Goal: Information Seeking & Learning: Check status

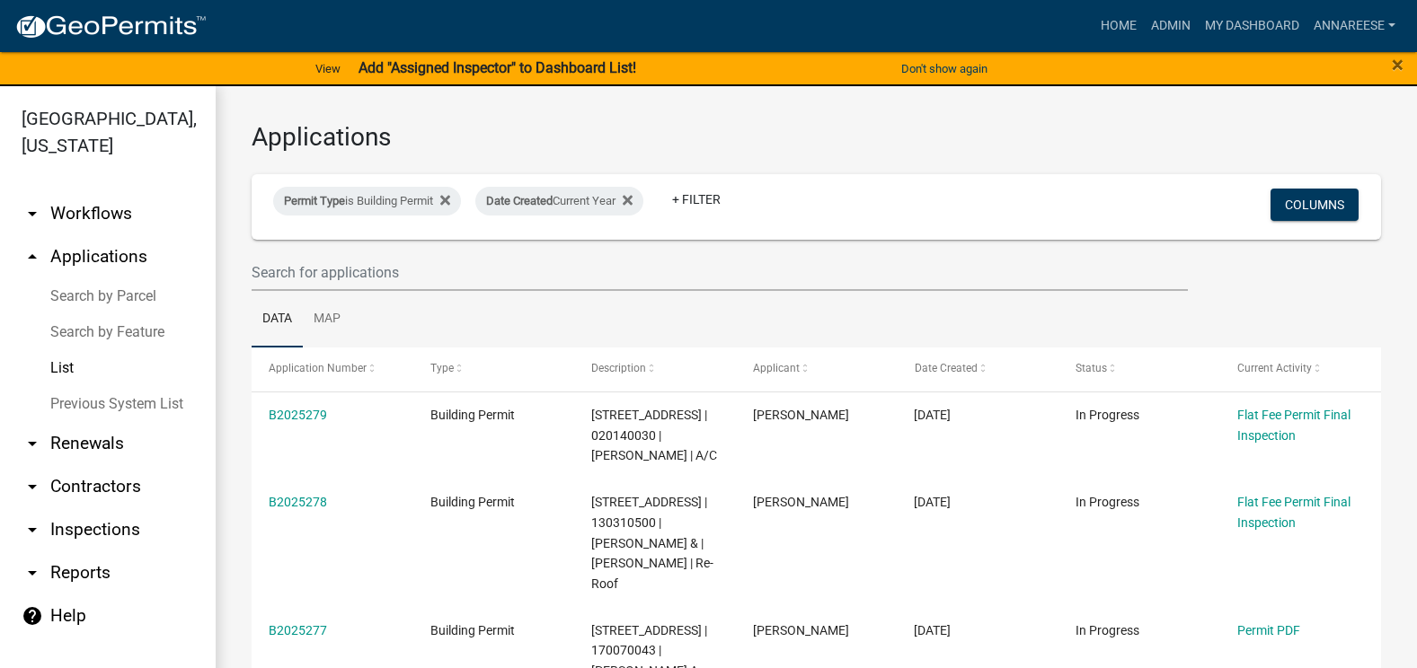
select select "3: 100"
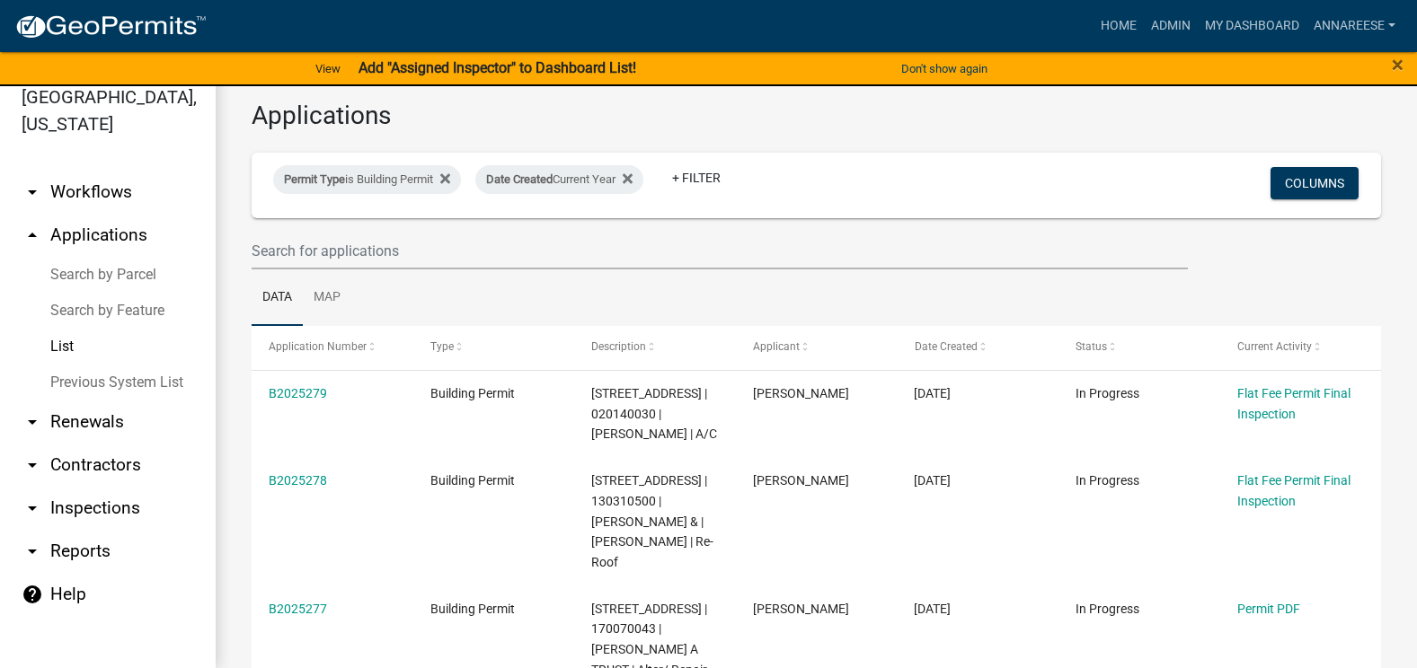
scroll to position [719, 0]
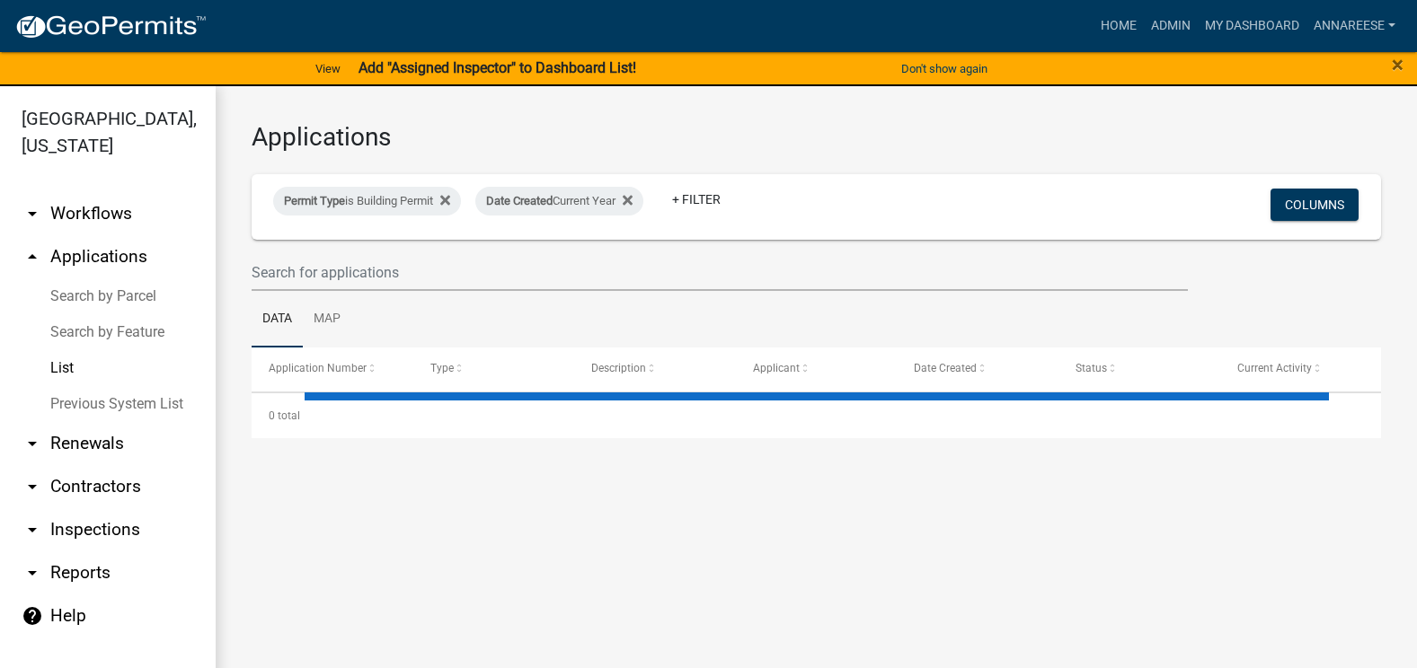
select select "3: 100"
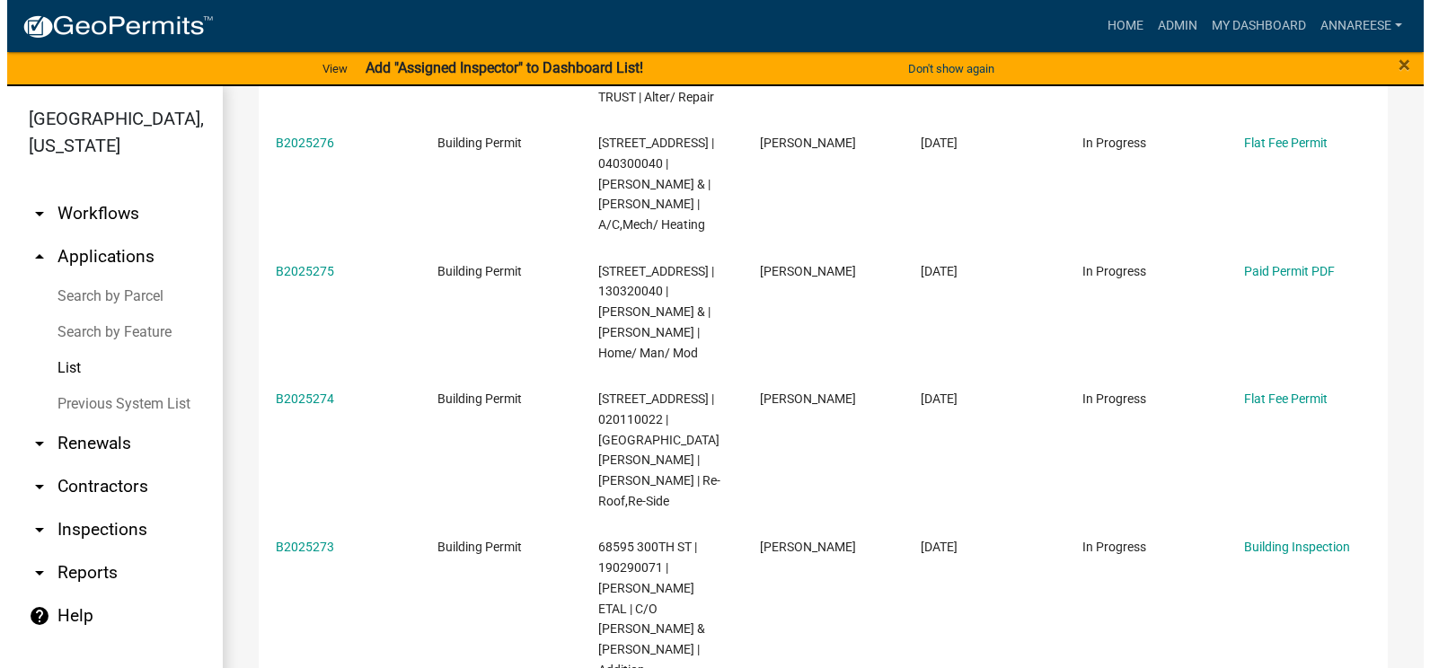
scroll to position [898, 0]
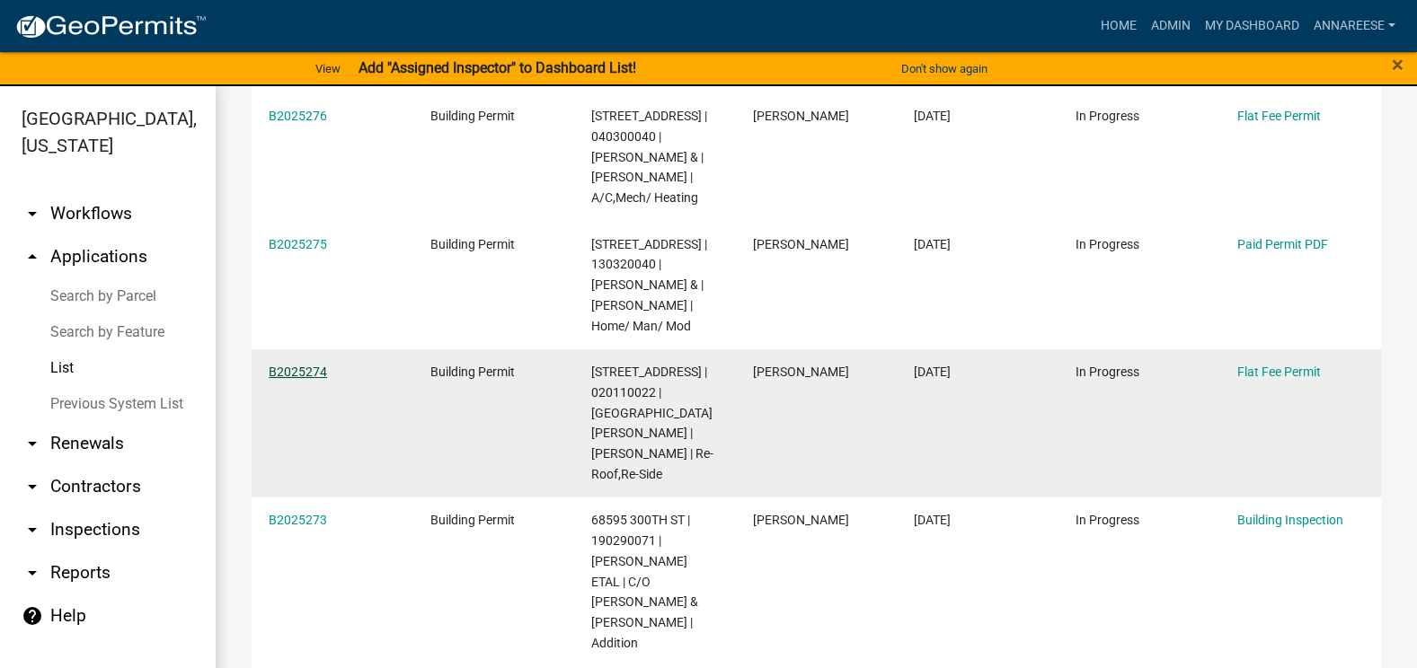
click at [304, 368] on link "B2025274" at bounding box center [298, 372] width 58 height 14
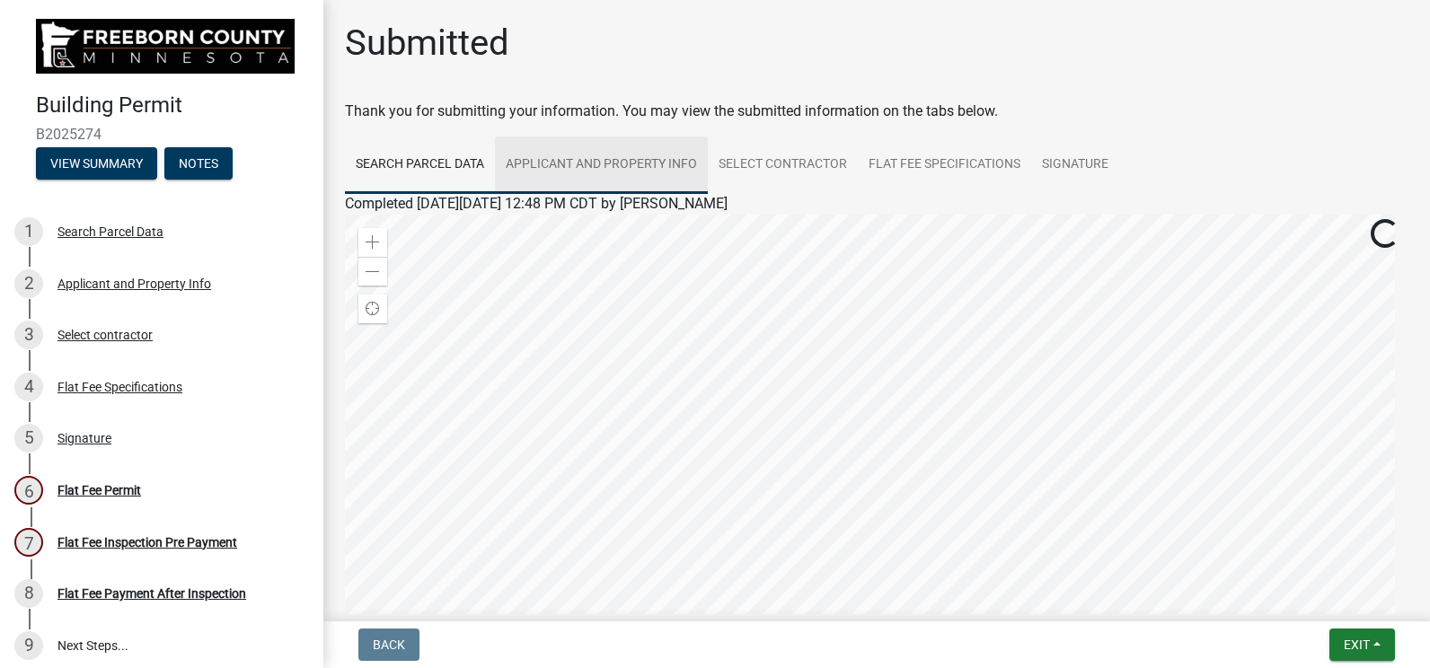
click at [625, 160] on link "Applicant and Property Info" at bounding box center [601, 166] width 213 height 58
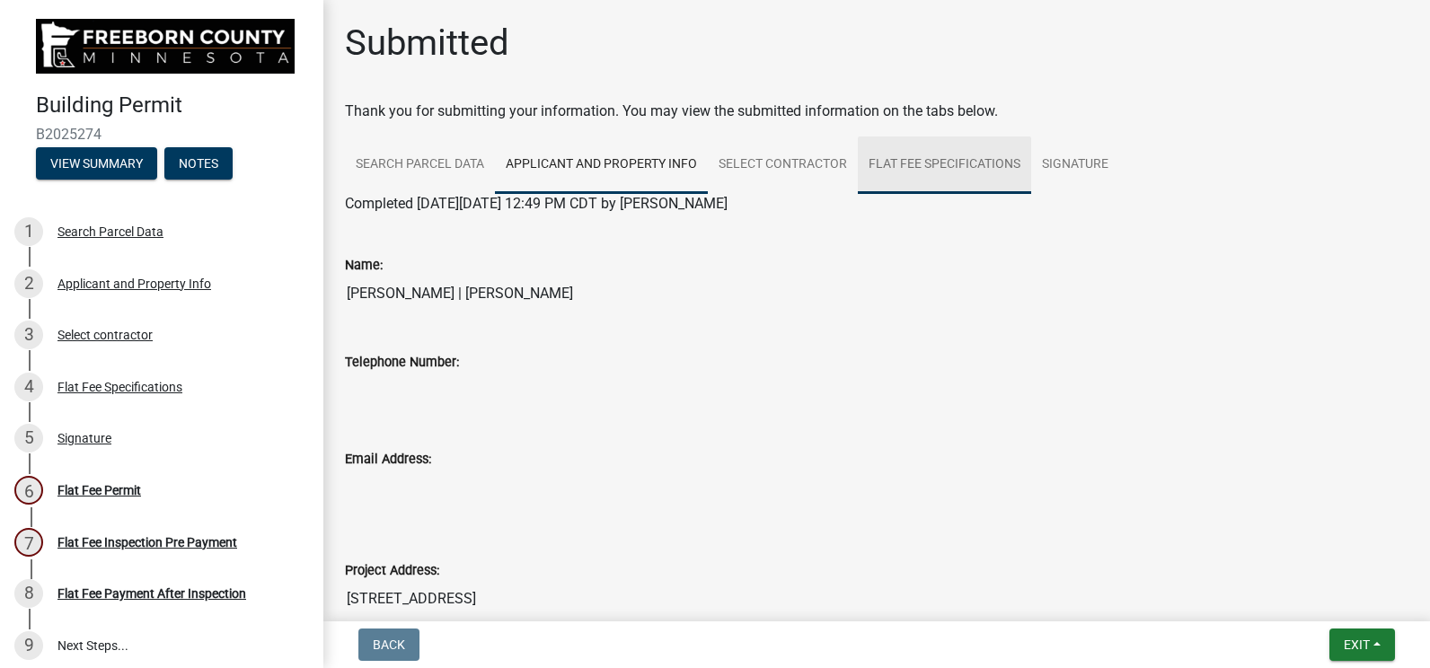
click at [912, 158] on link "Flat Fee Specifications" at bounding box center [944, 166] width 173 height 58
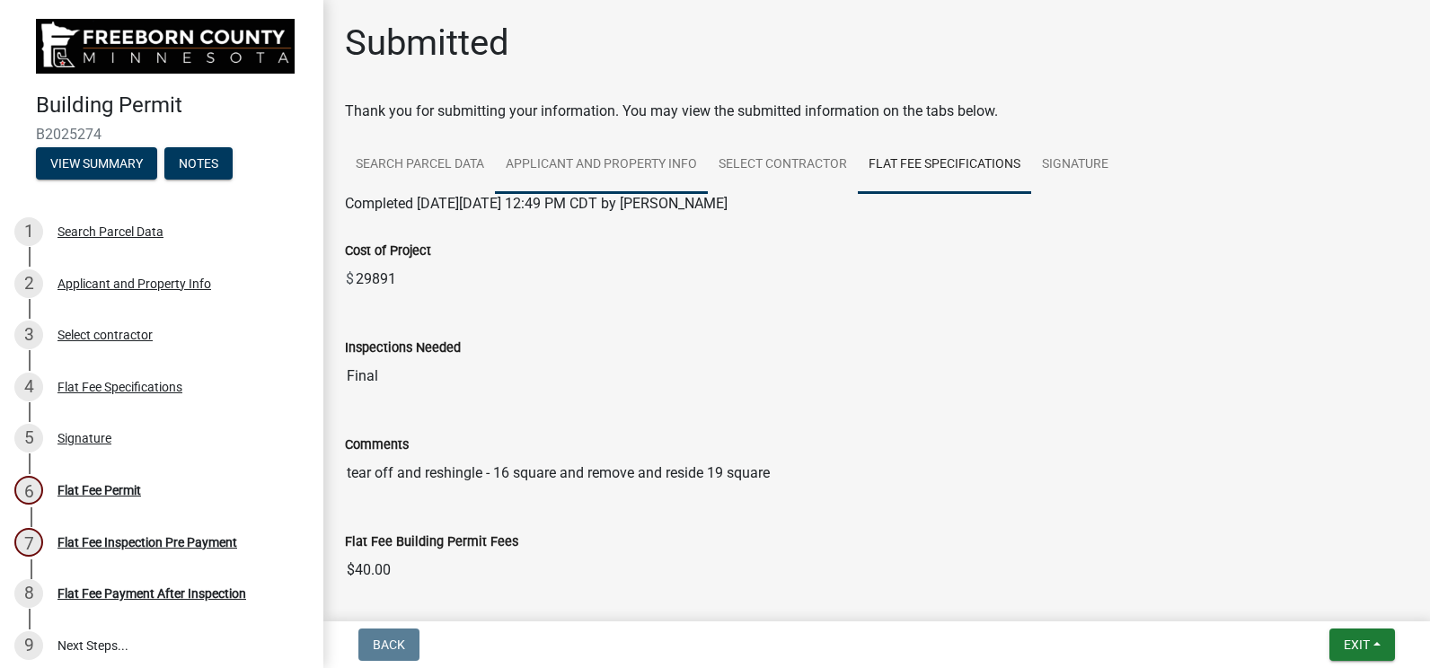
drag, startPoint x: 555, startPoint y: 150, endPoint x: 542, endPoint y: 152, distance: 13.6
click at [555, 150] on link "Applicant and Property Info" at bounding box center [601, 166] width 213 height 58
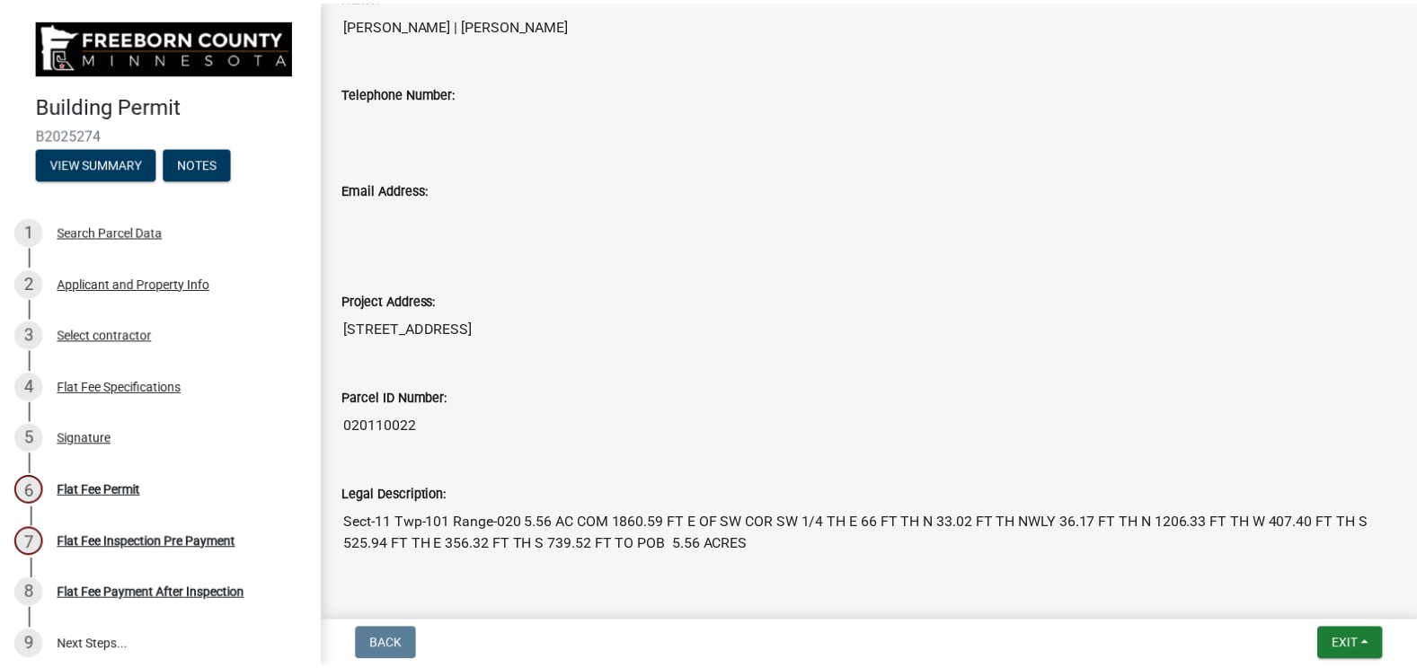
scroll to position [809, 0]
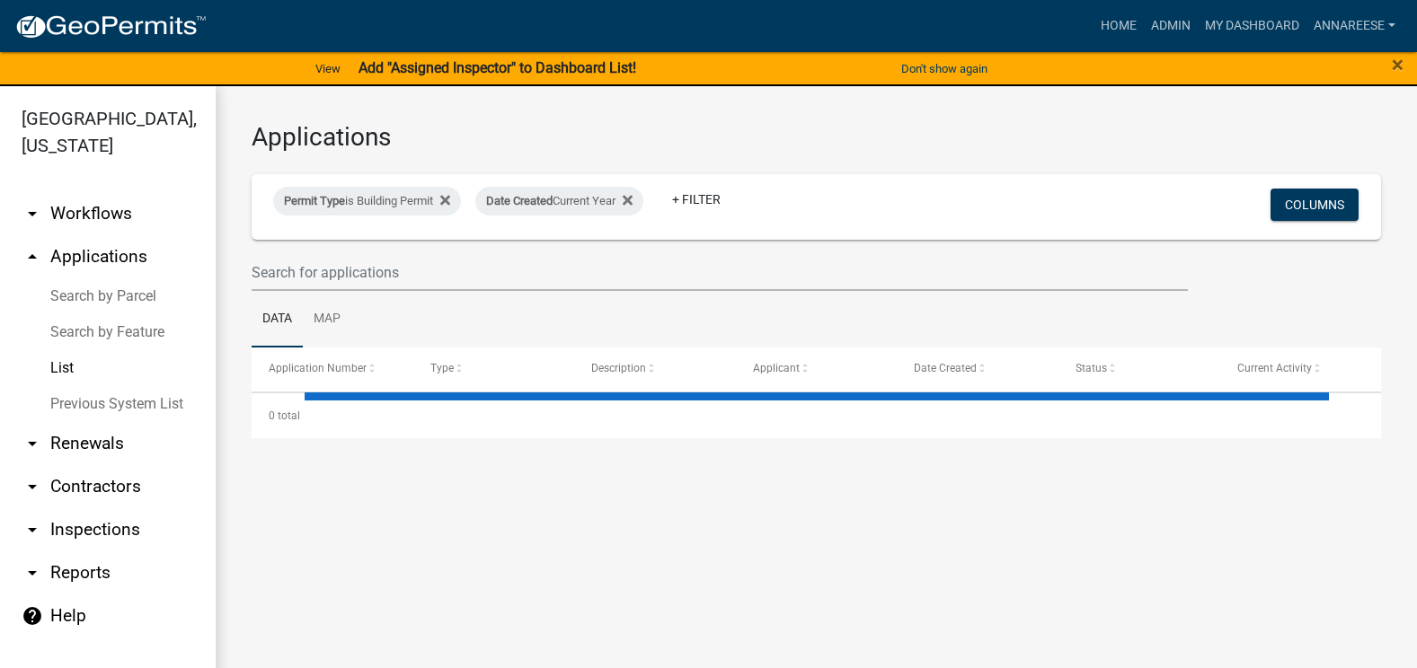
select select "3: 100"
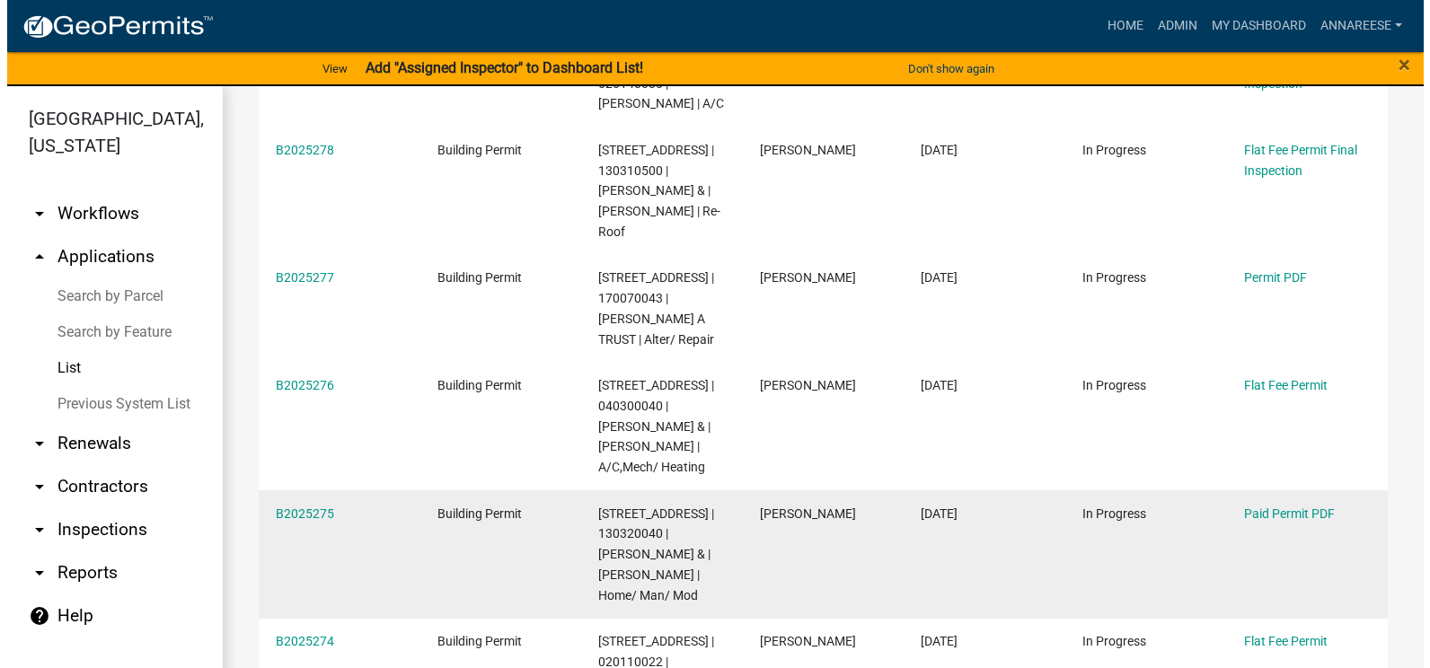
scroll to position [809, 0]
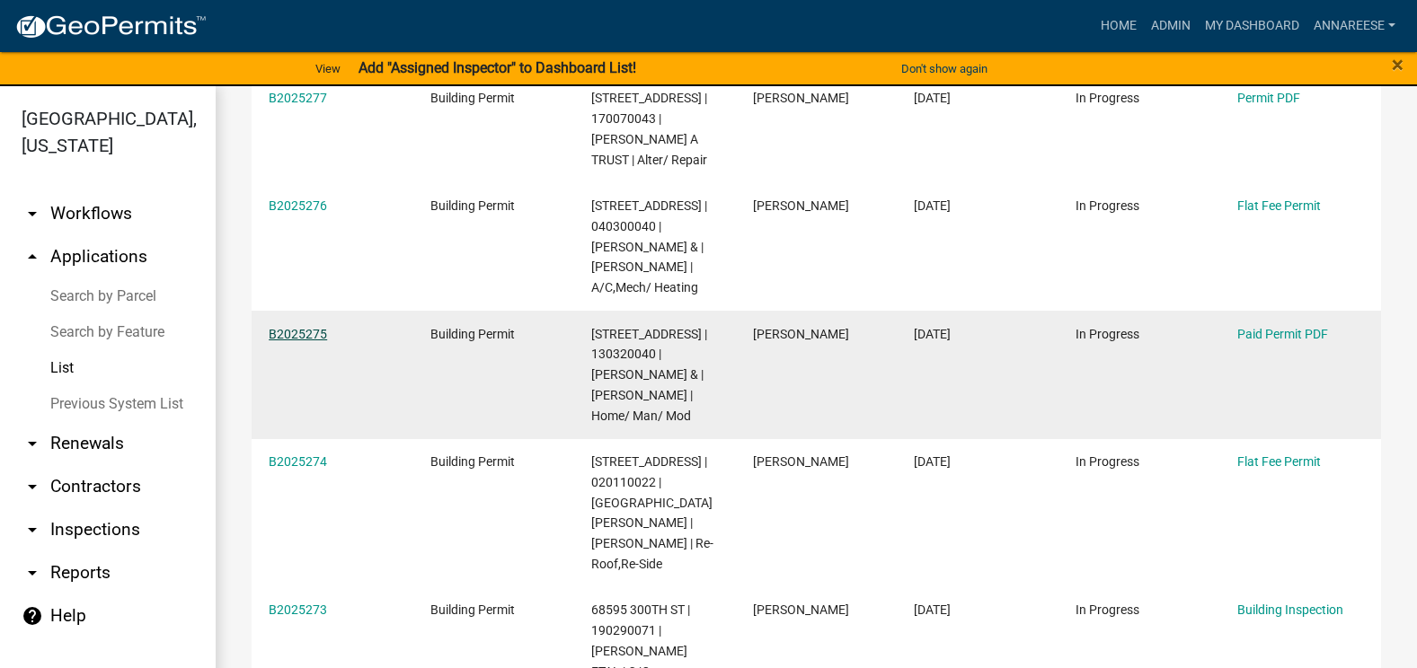
click at [282, 327] on link "B2025275" at bounding box center [298, 334] width 58 height 14
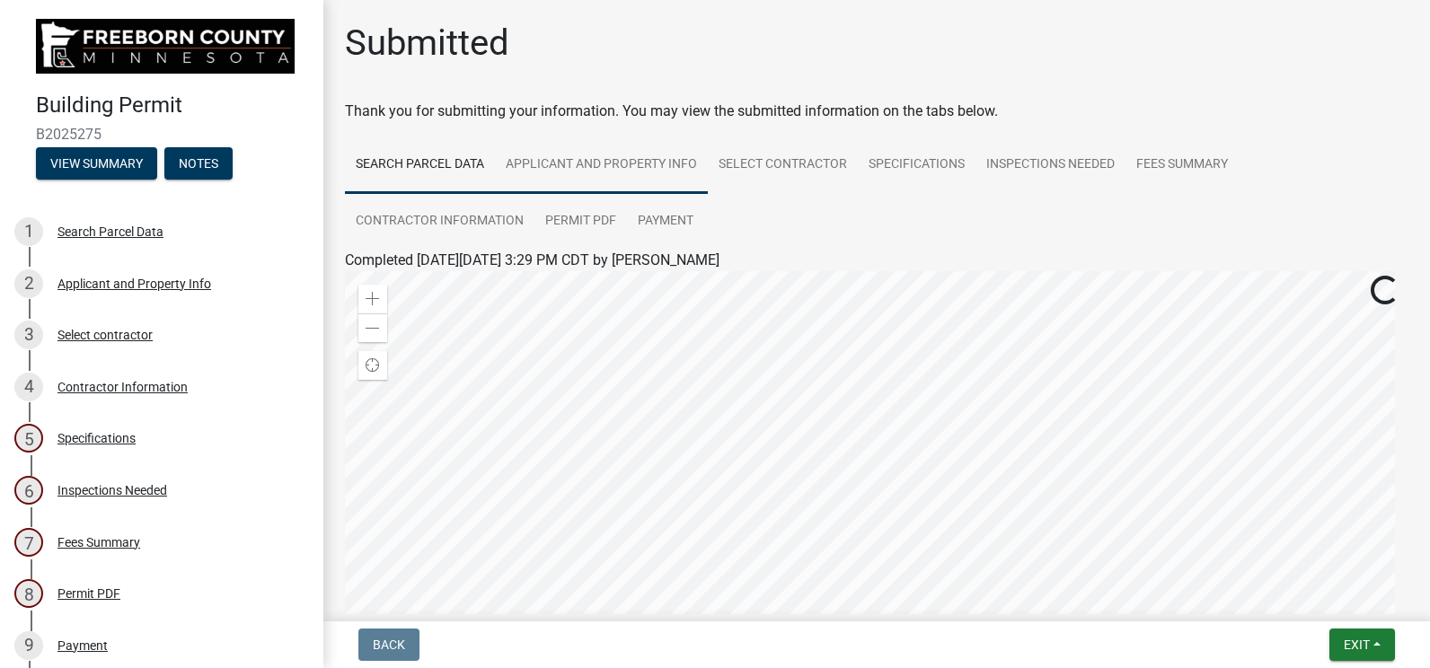
click at [599, 163] on link "Applicant and Property Info" at bounding box center [601, 166] width 213 height 58
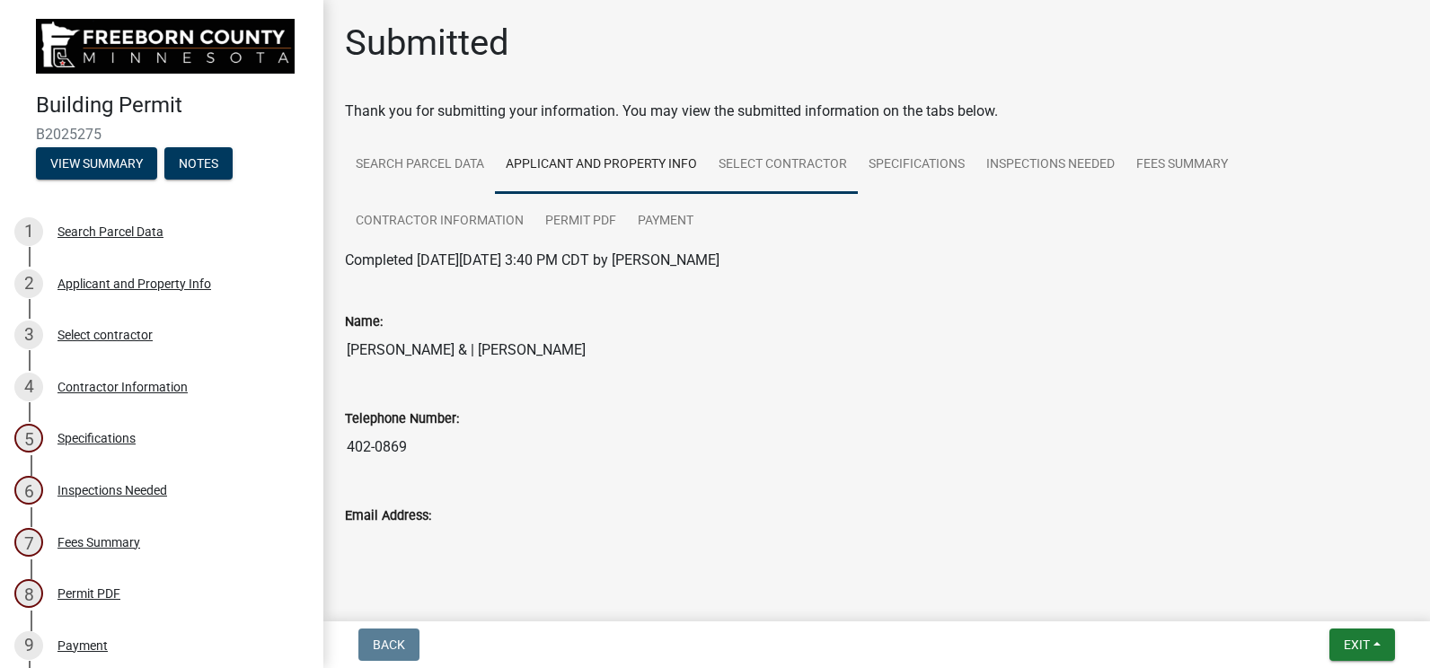
click at [739, 163] on link "Select contractor" at bounding box center [783, 166] width 150 height 58
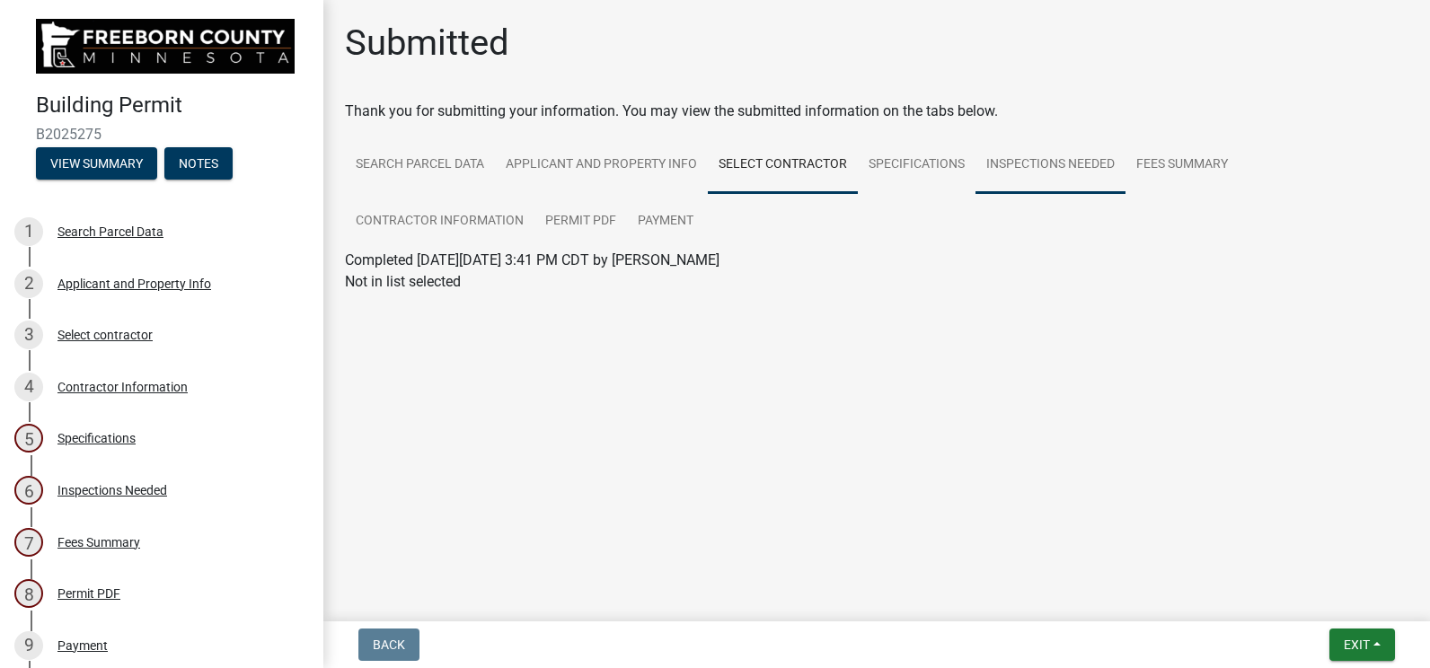
click at [986, 155] on link "Inspections Needed" at bounding box center [1051, 166] width 150 height 58
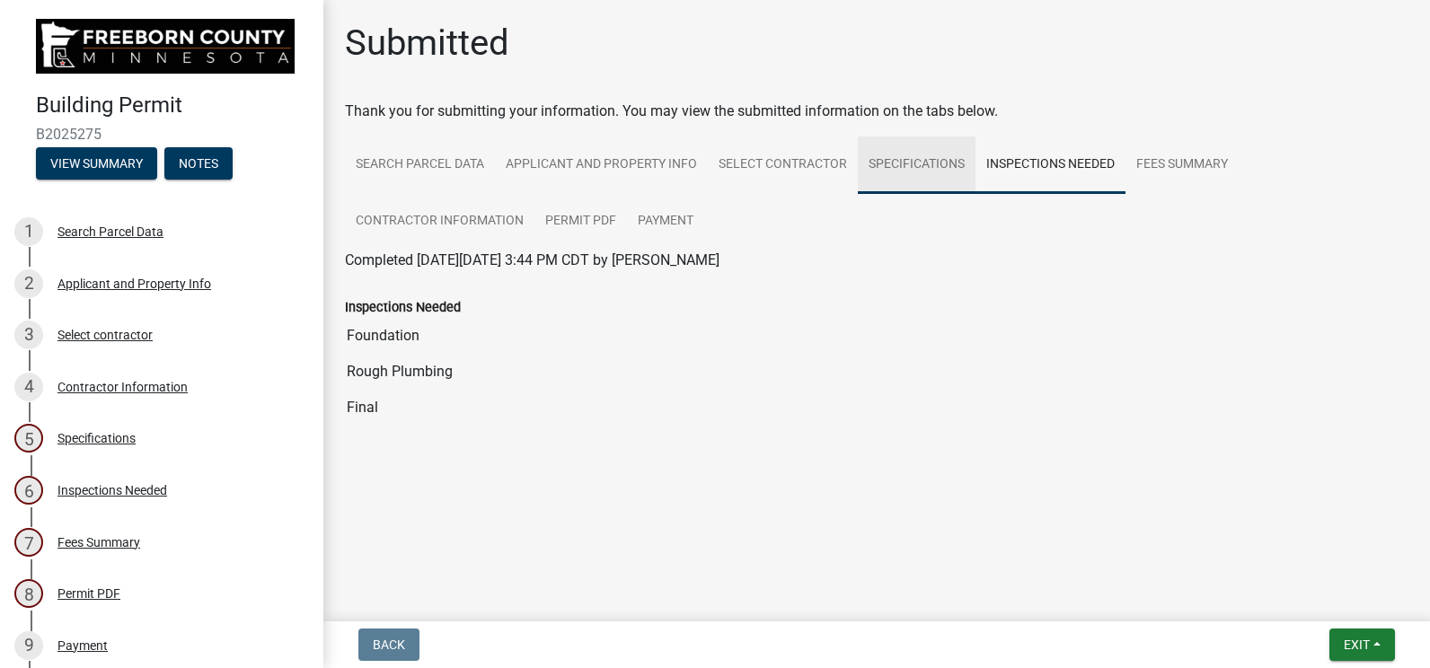
click at [912, 155] on link "Specifications" at bounding box center [917, 166] width 118 height 58
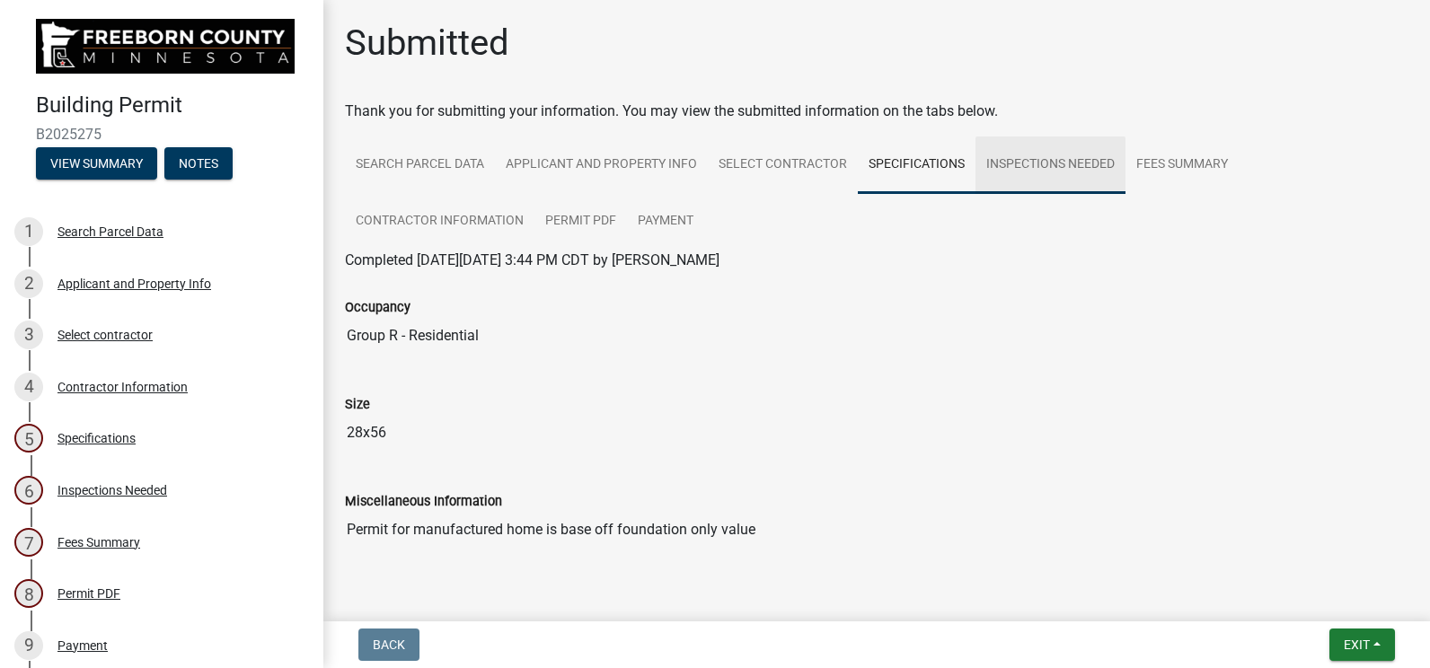
click at [1077, 170] on link "Inspections Needed" at bounding box center [1051, 166] width 150 height 58
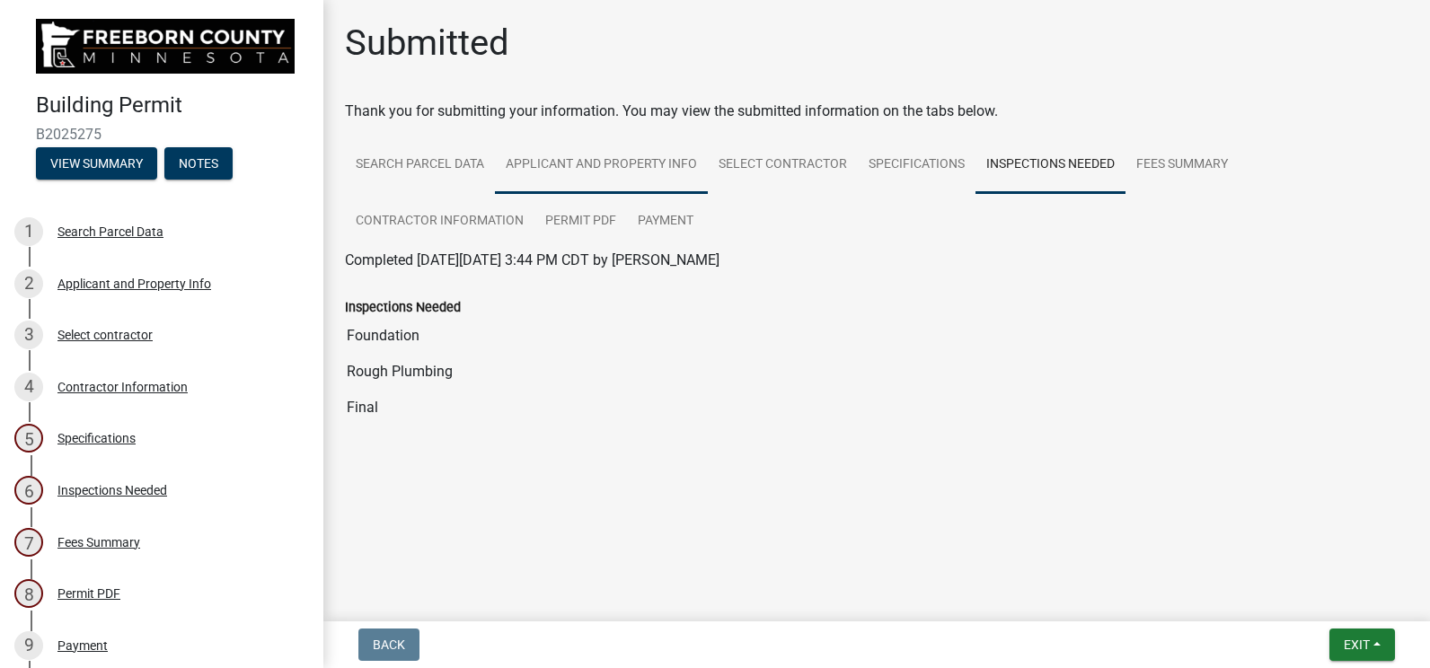
click at [689, 179] on link "Applicant and Property Info" at bounding box center [601, 166] width 213 height 58
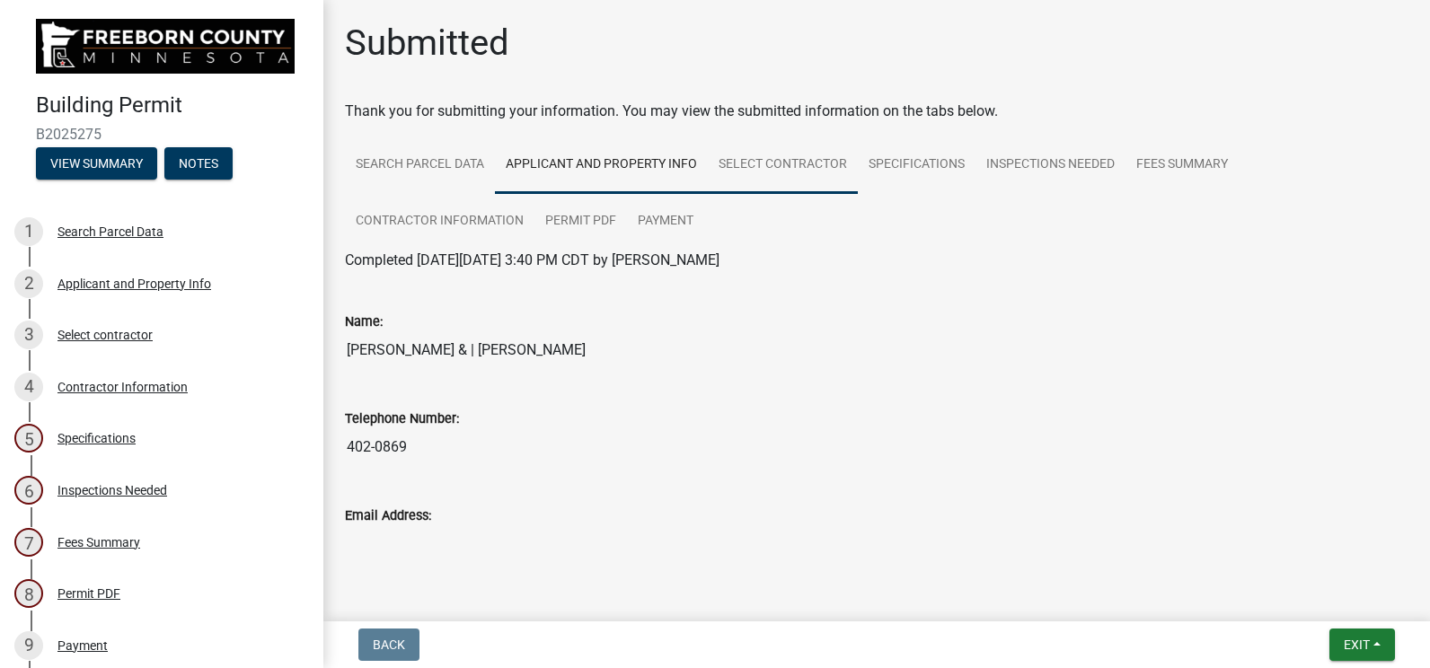
click at [790, 169] on link "Select contractor" at bounding box center [783, 166] width 150 height 58
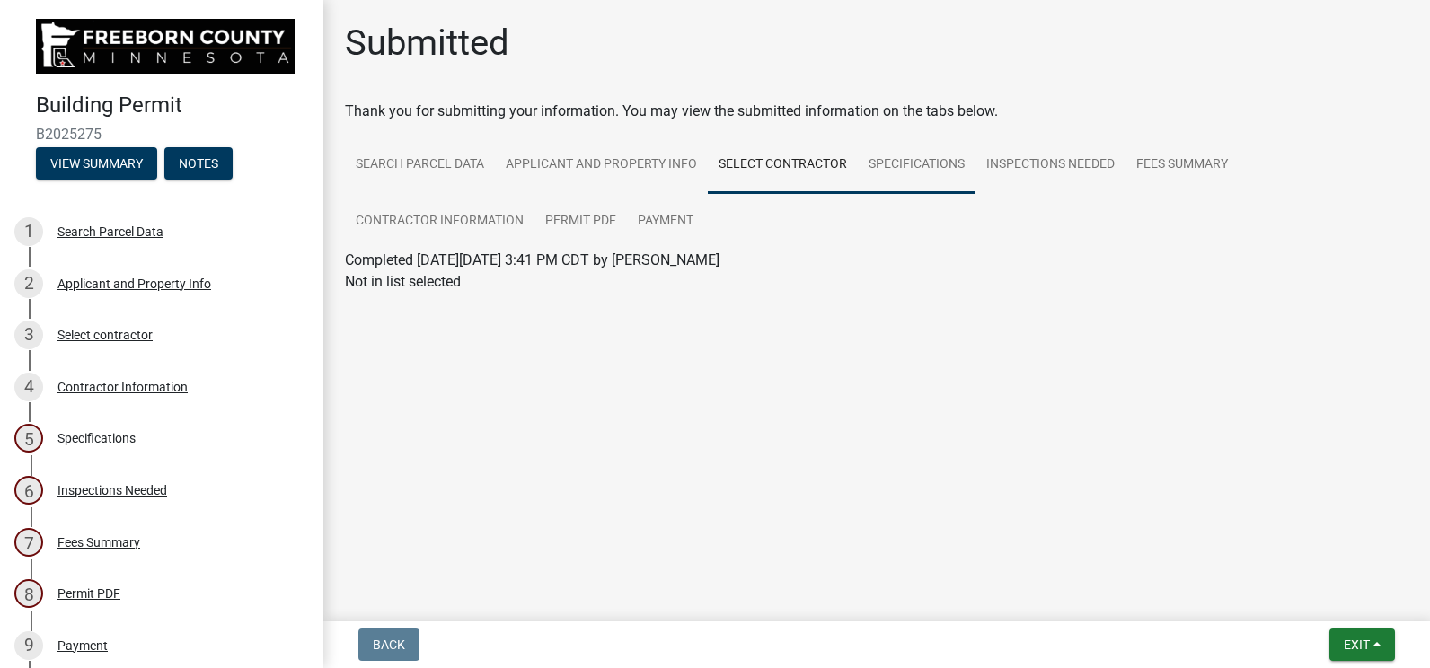
click at [884, 173] on link "Specifications" at bounding box center [917, 166] width 118 height 58
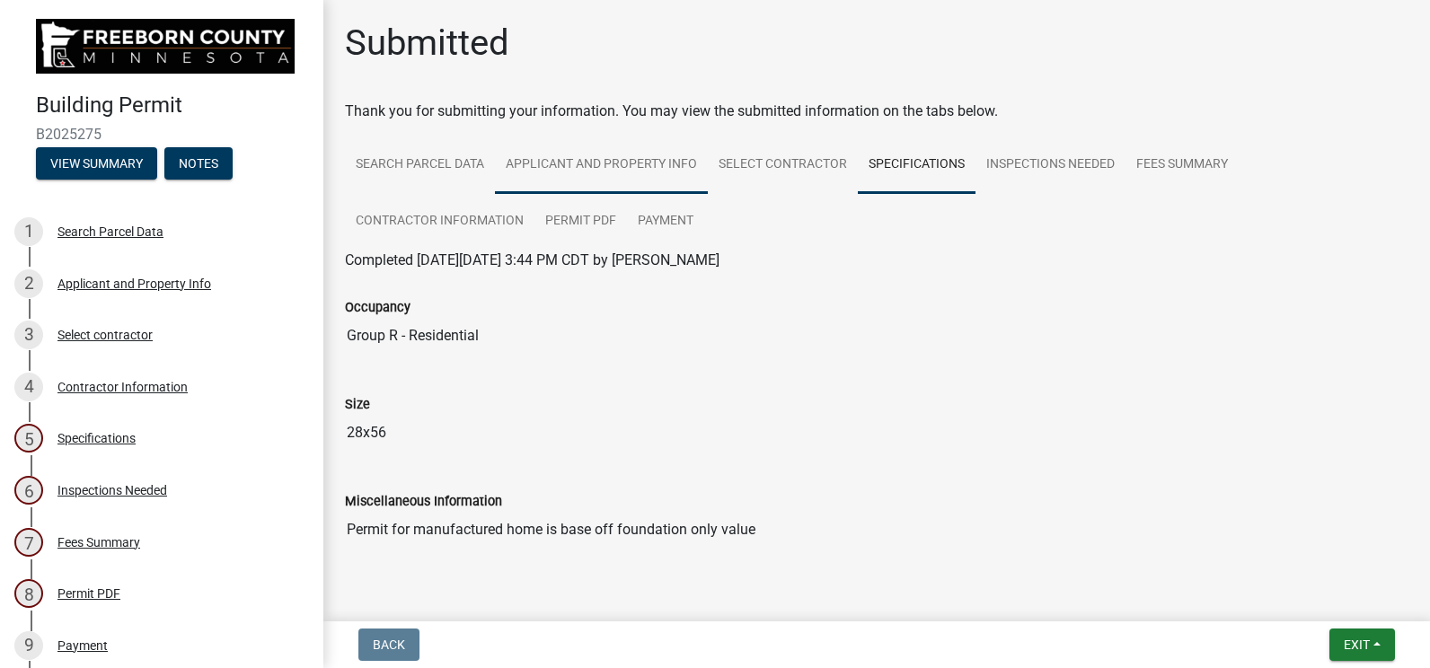
click at [582, 164] on link "Applicant and Property Info" at bounding box center [601, 166] width 213 height 58
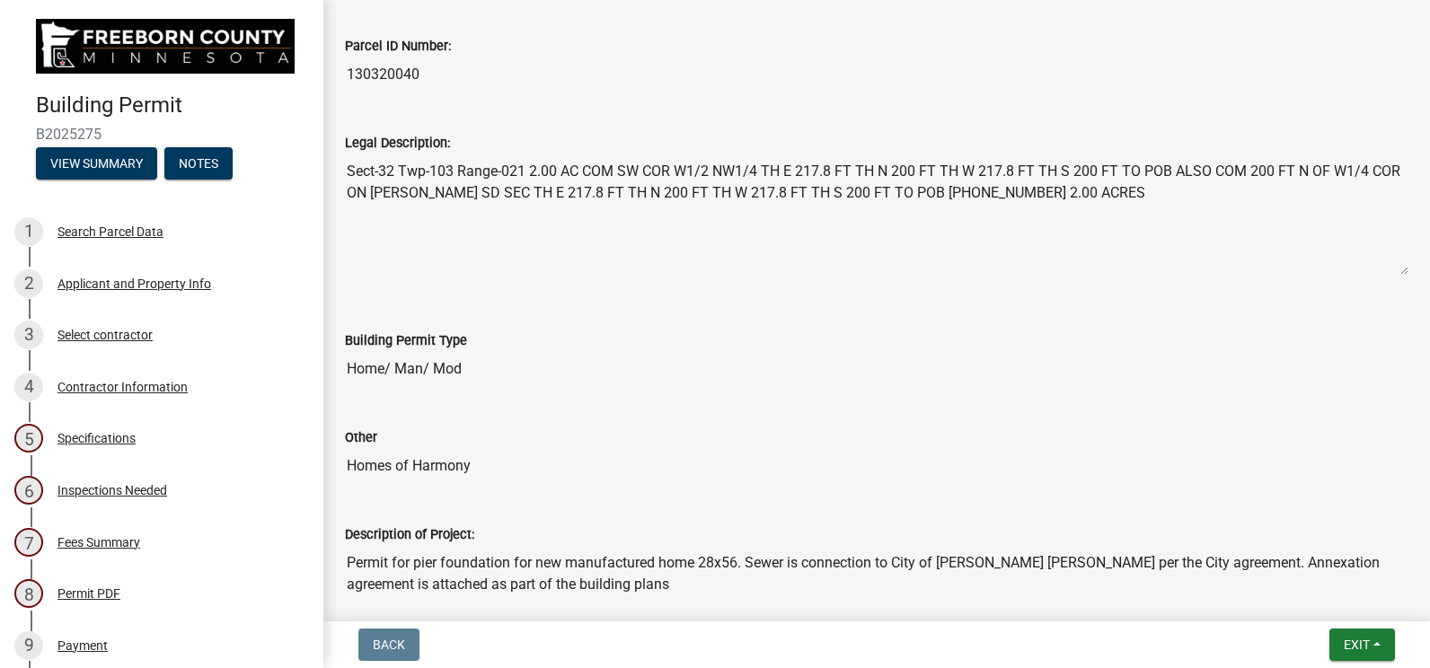
scroll to position [809, 0]
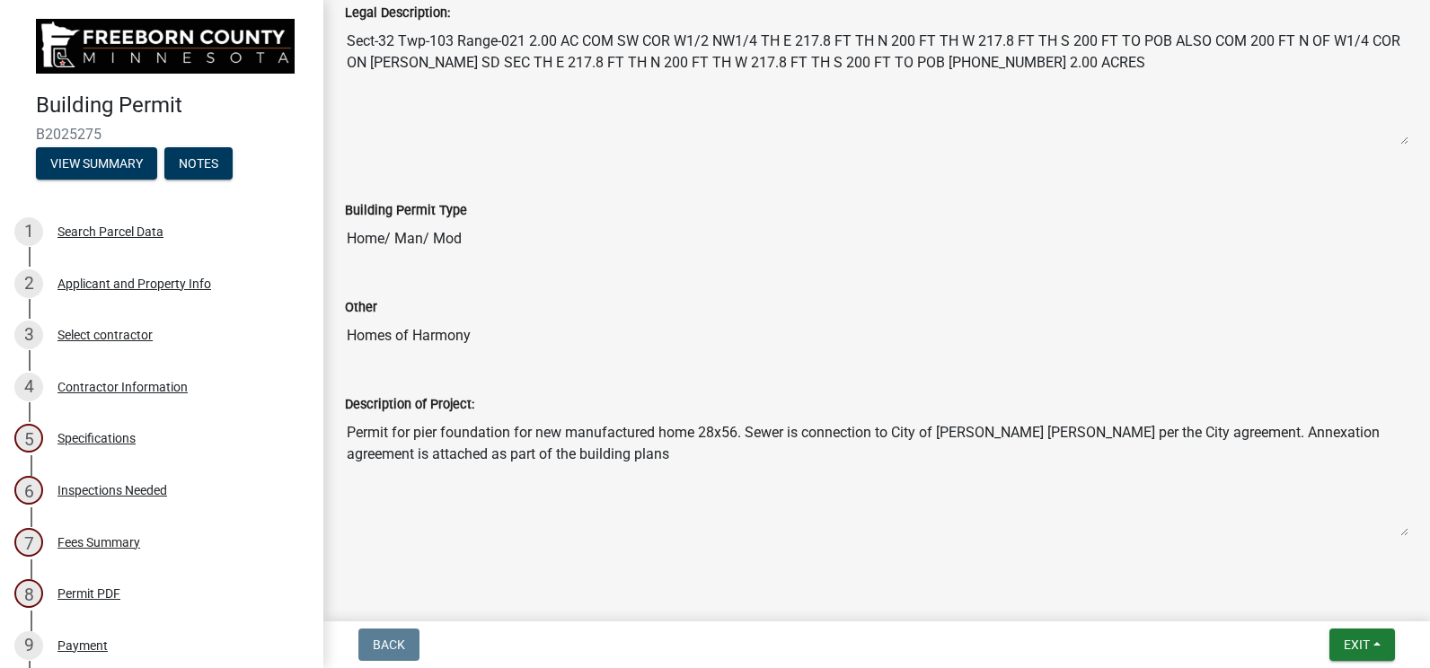
drag, startPoint x: 346, startPoint y: 428, endPoint x: 535, endPoint y: 446, distance: 189.5
click at [535, 446] on textarea "Permit for pier foundation for new manufactured home 28x56. Sewer is connection…" at bounding box center [877, 476] width 1064 height 122
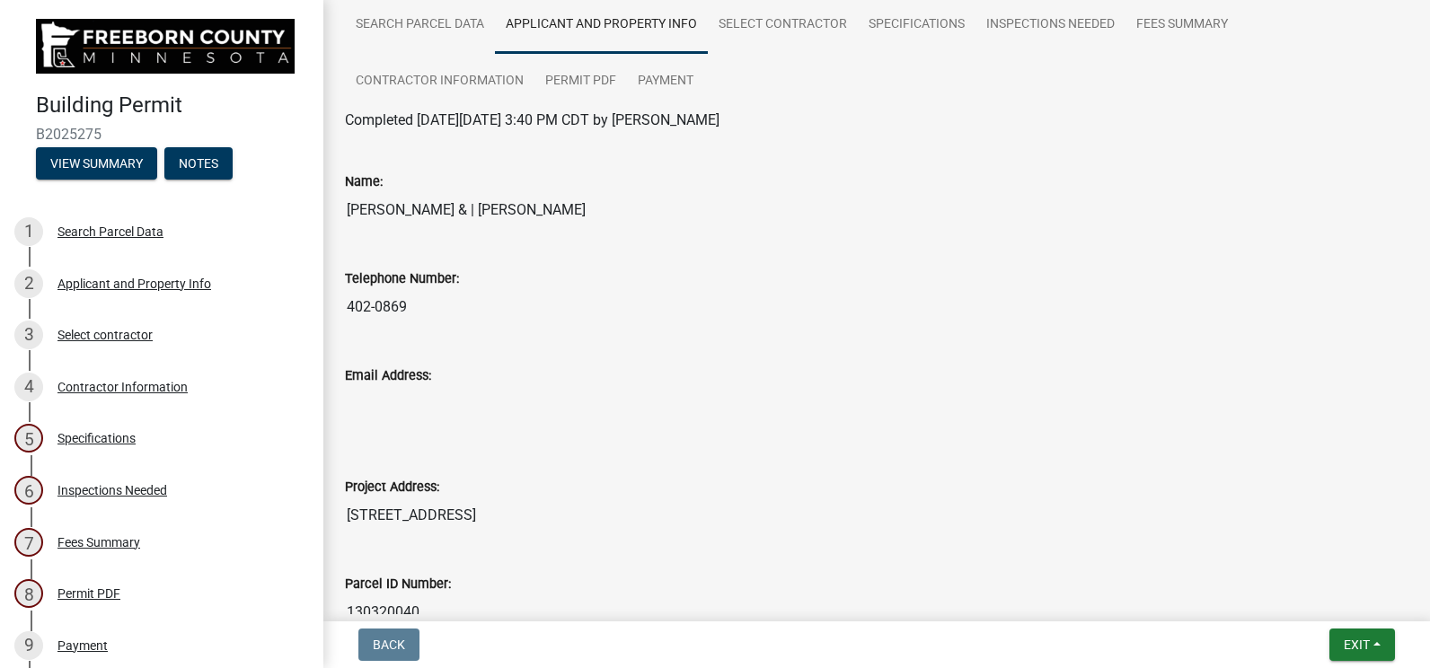
scroll to position [0, 0]
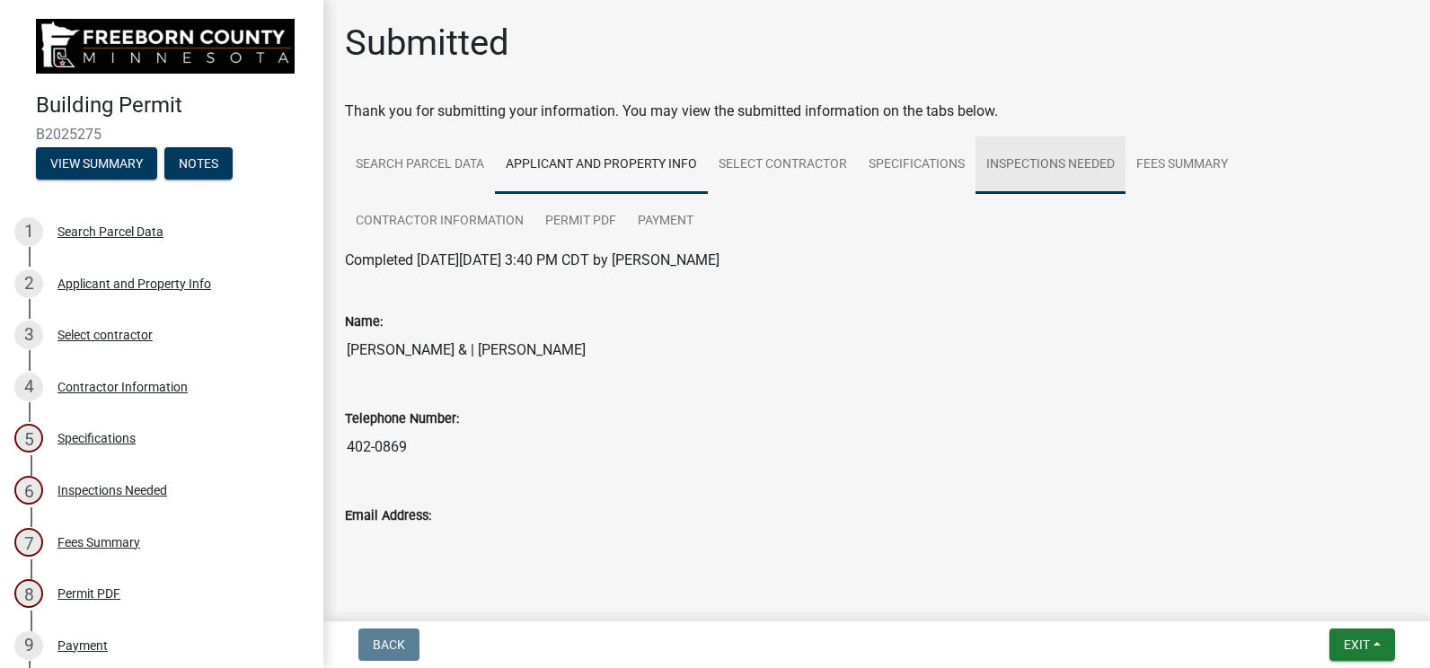
click at [1012, 157] on link "Inspections Needed" at bounding box center [1051, 166] width 150 height 58
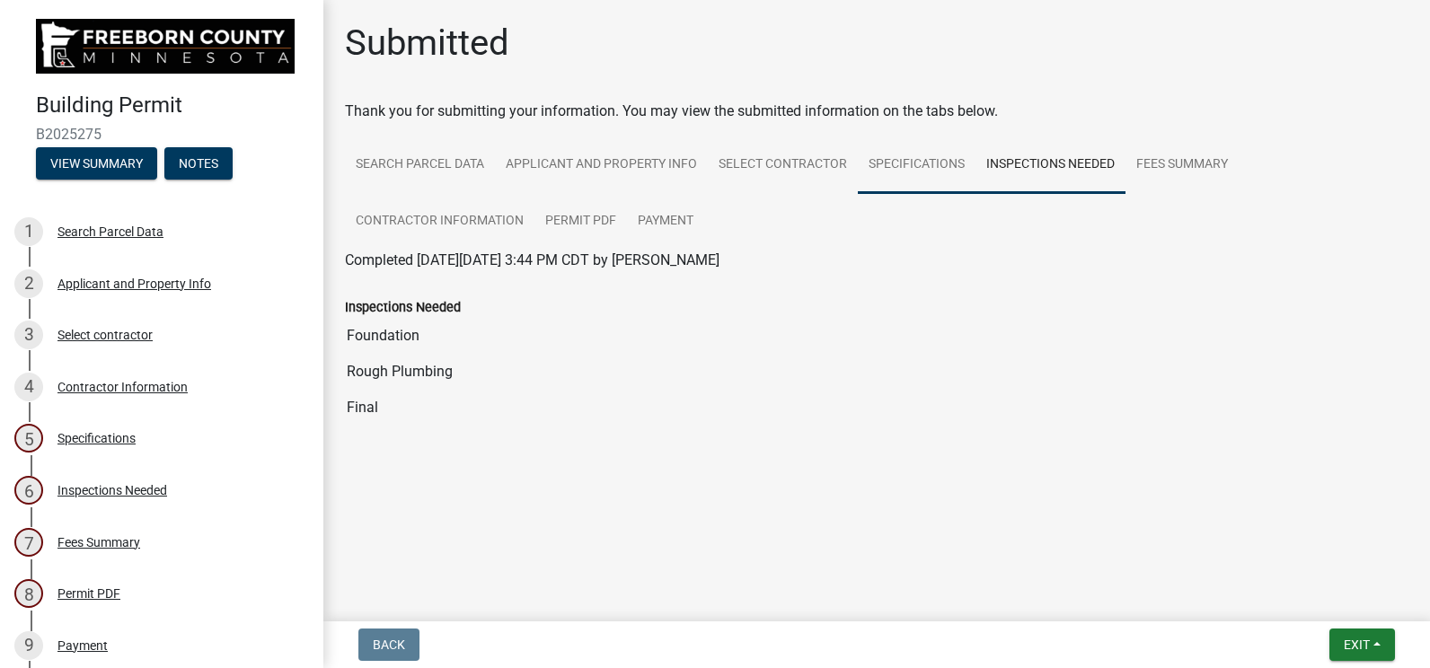
click at [897, 181] on link "Specifications" at bounding box center [917, 166] width 118 height 58
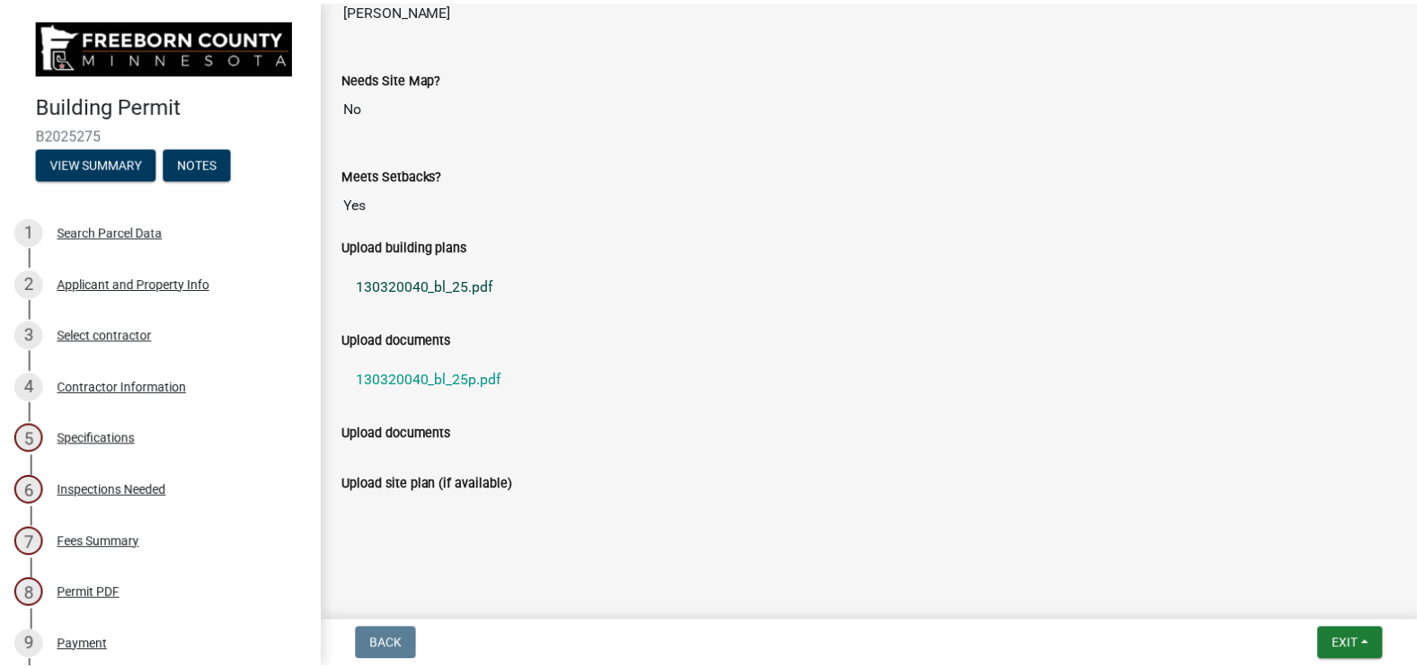
scroll to position [1481, 0]
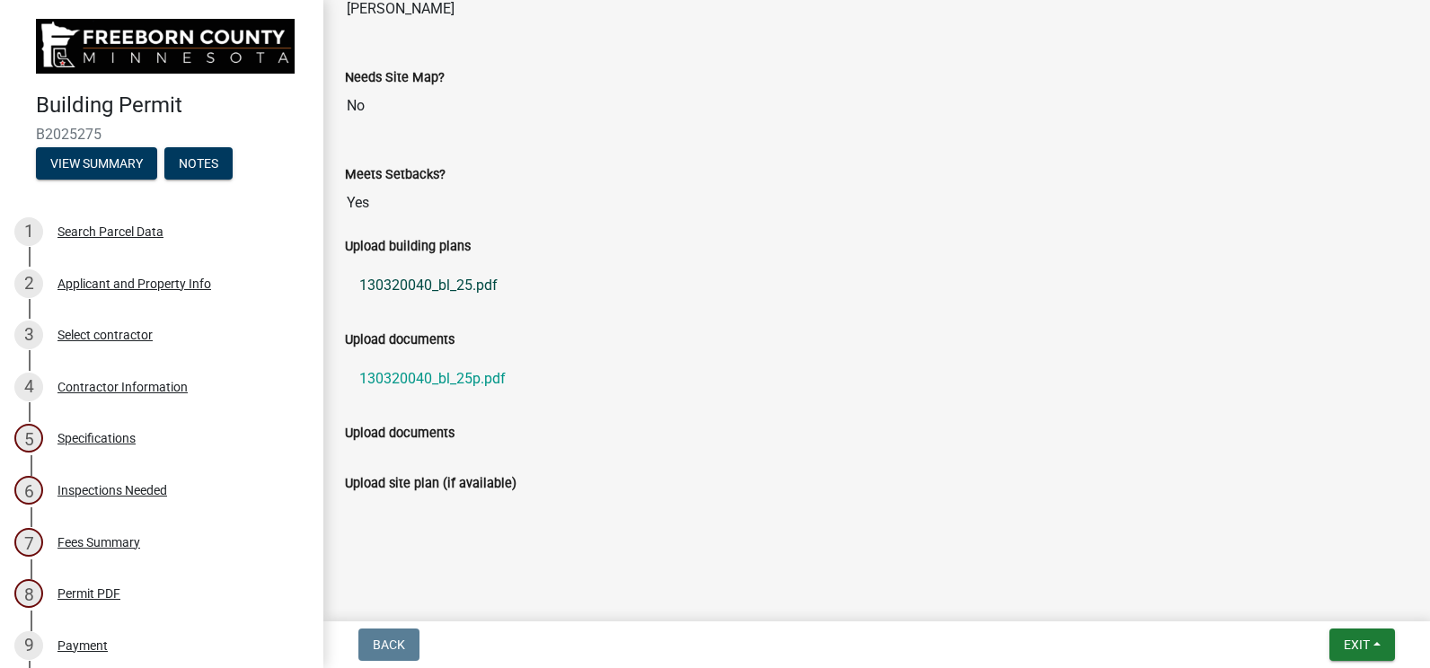
click at [416, 292] on link "130320040_bl_25.pdf" at bounding box center [877, 285] width 1064 height 43
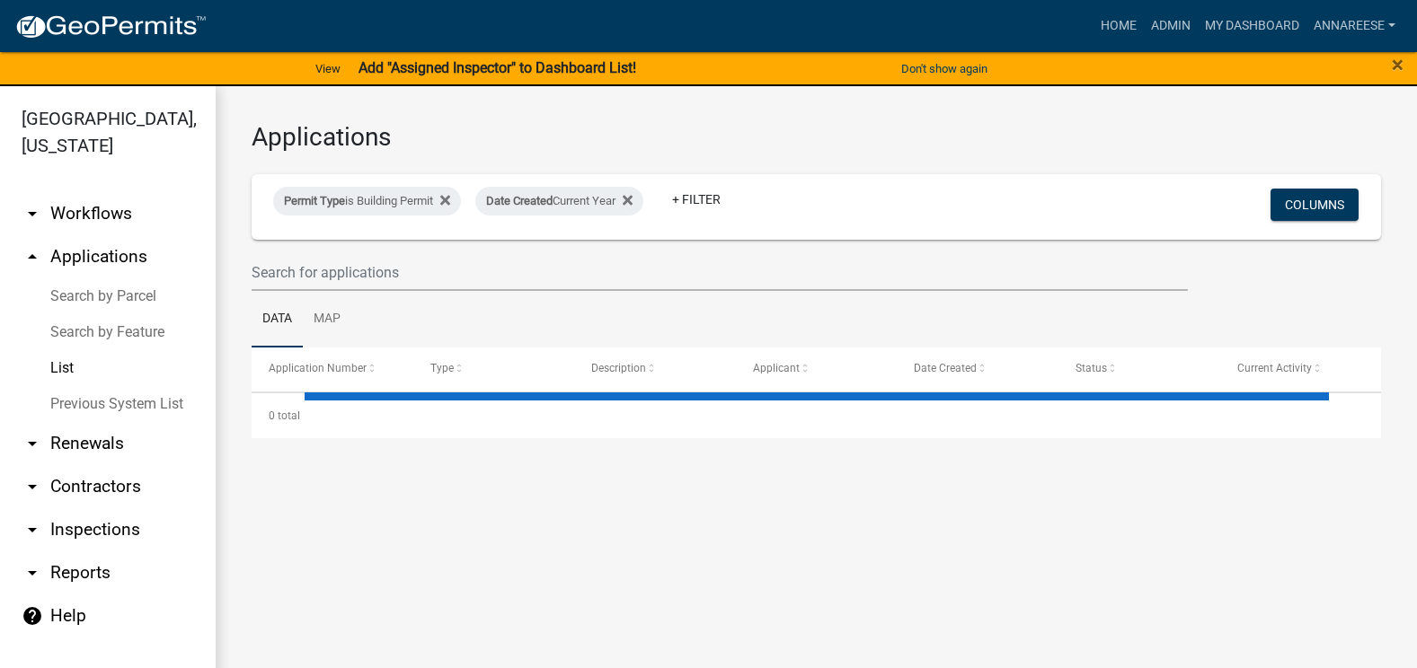
select select "3: 100"
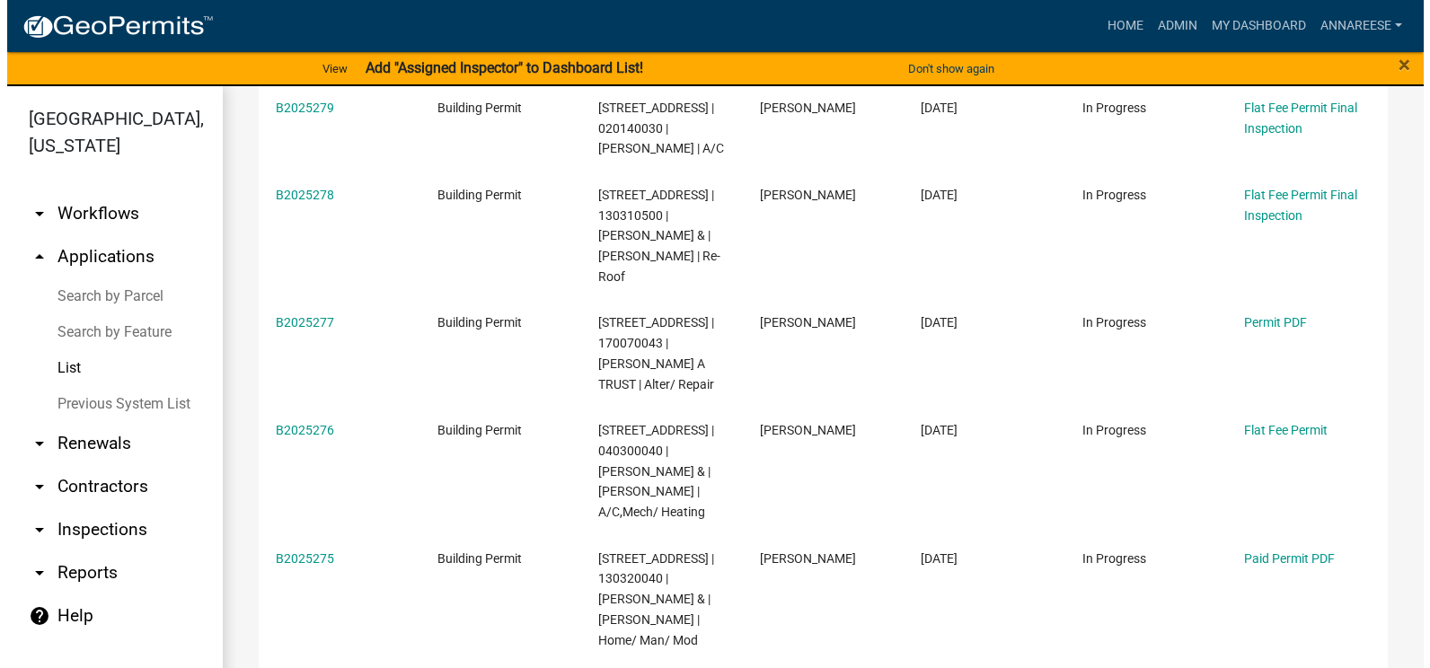
scroll to position [629, 0]
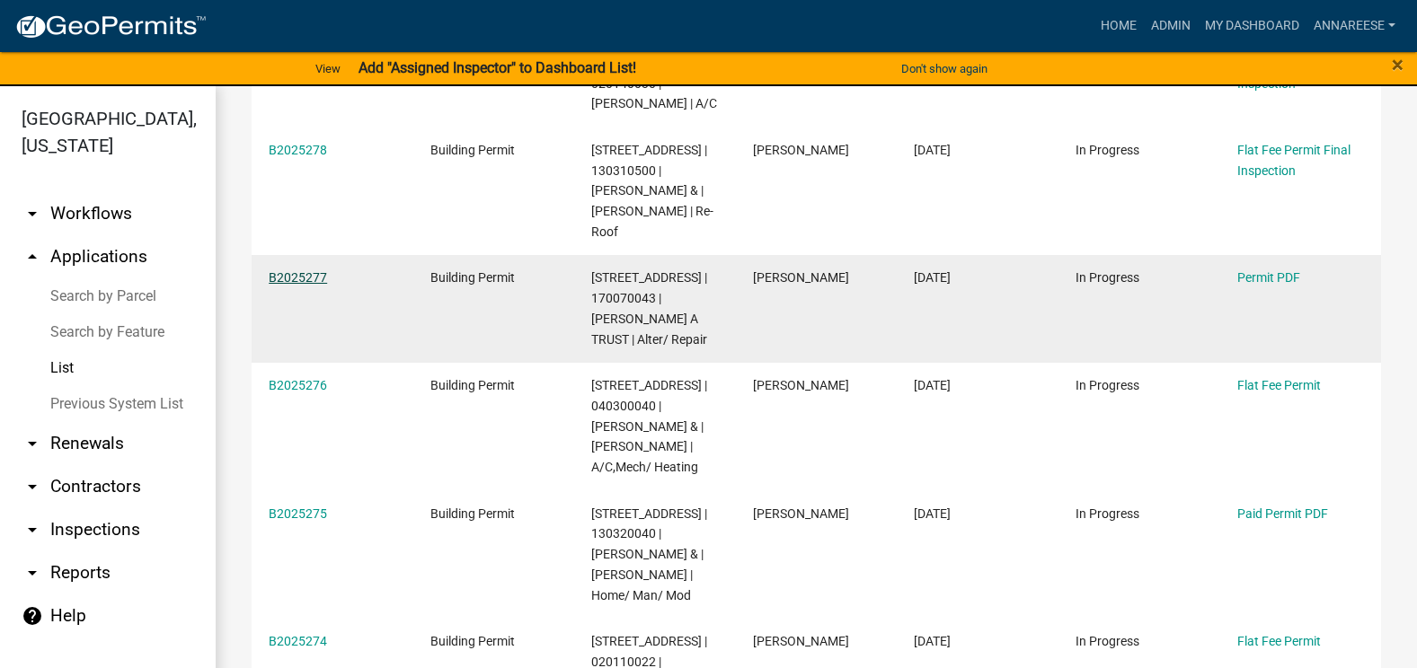
click at [304, 276] on link "B2025277" at bounding box center [298, 277] width 58 height 14
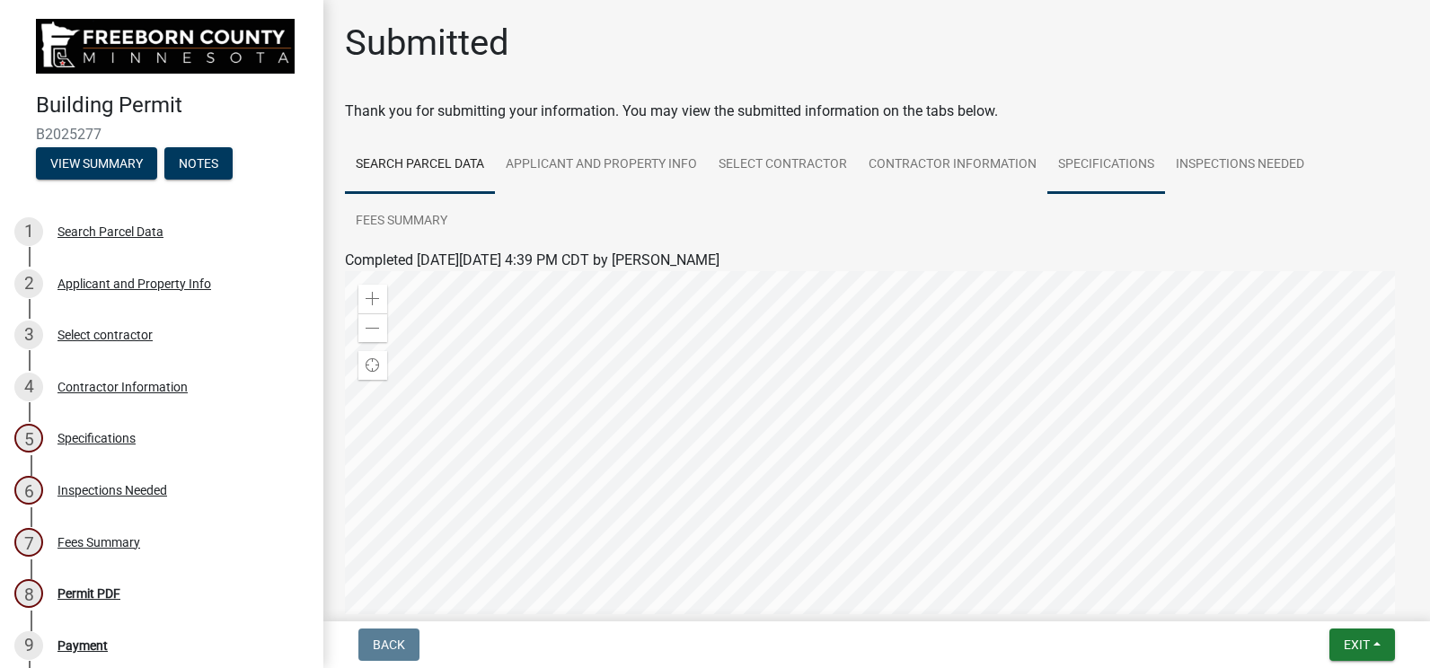
click at [1087, 155] on link "Specifications" at bounding box center [1107, 166] width 118 height 58
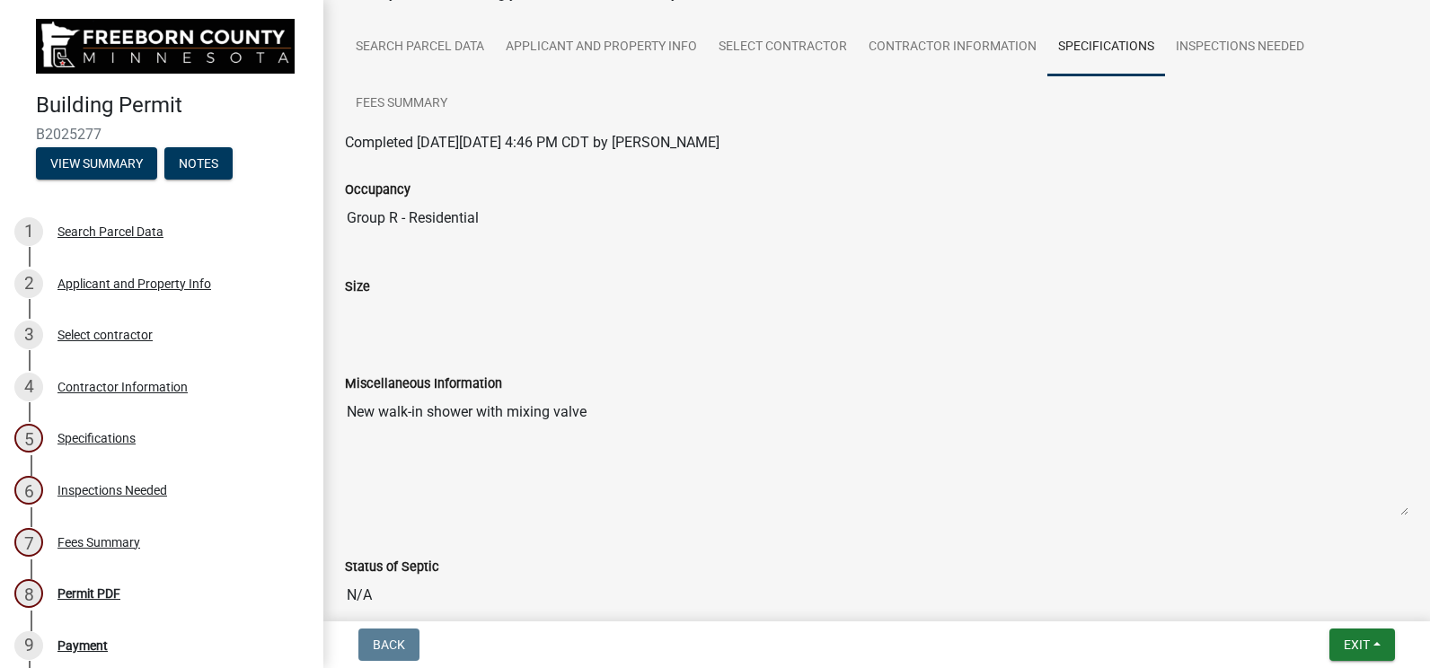
scroll to position [90, 0]
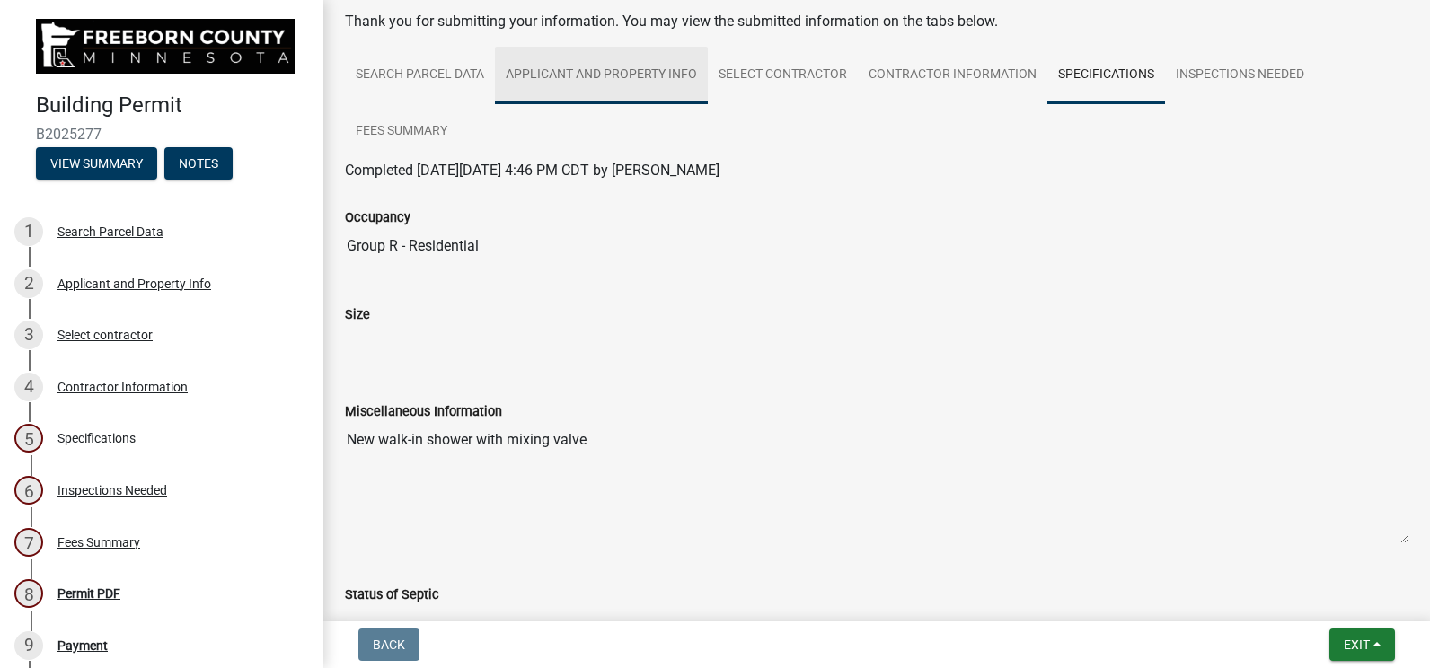
click at [581, 82] on link "Applicant and Property Info" at bounding box center [601, 76] width 213 height 58
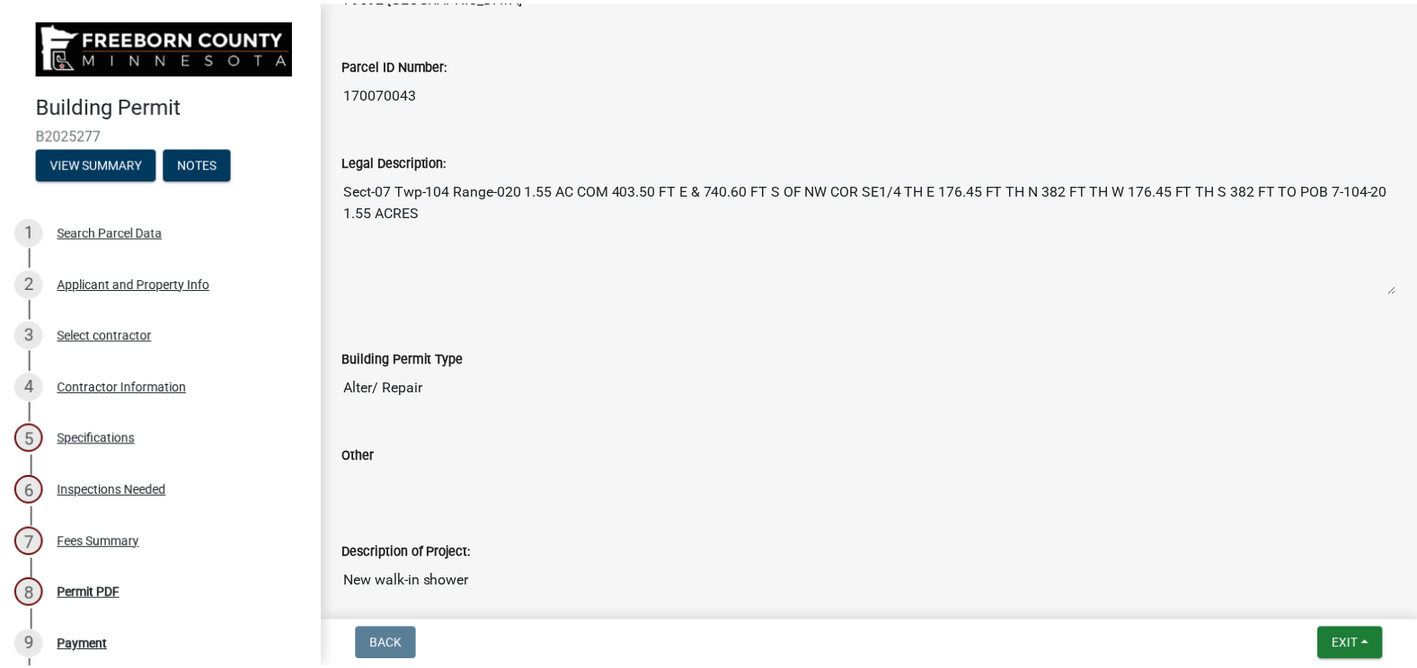
scroll to position [809, 0]
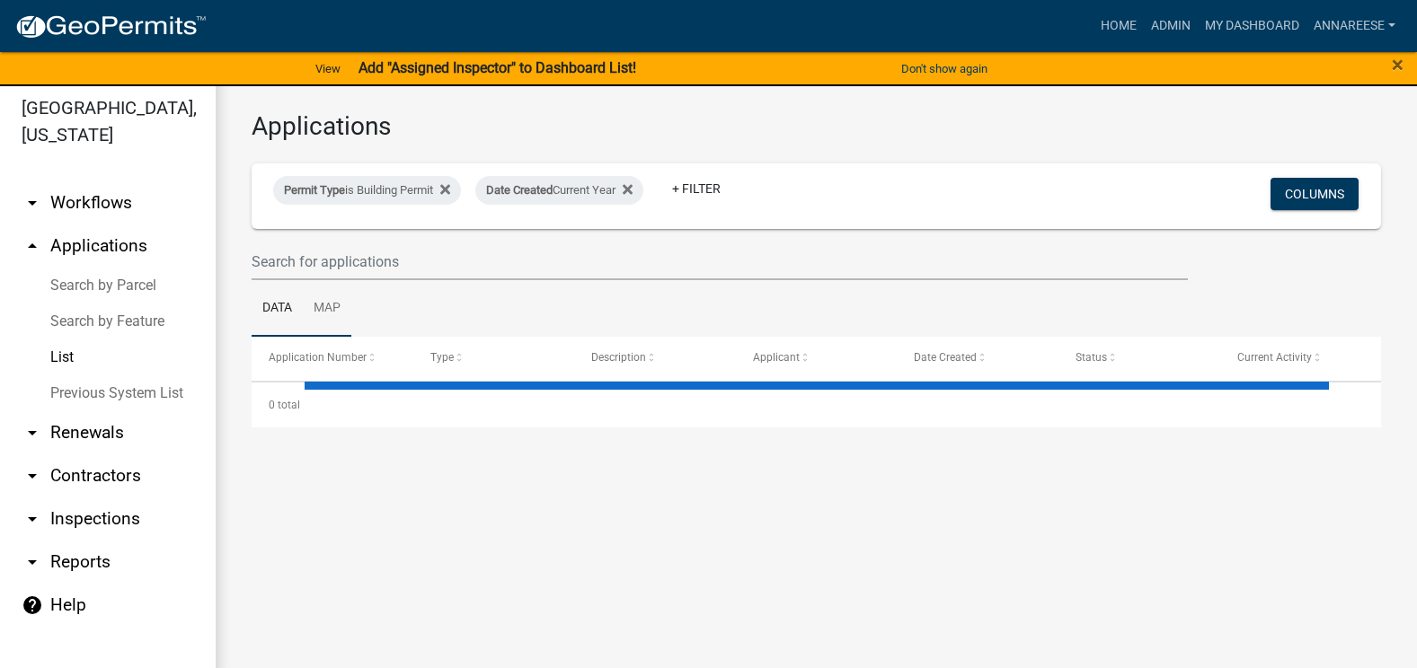
scroll to position [22, 0]
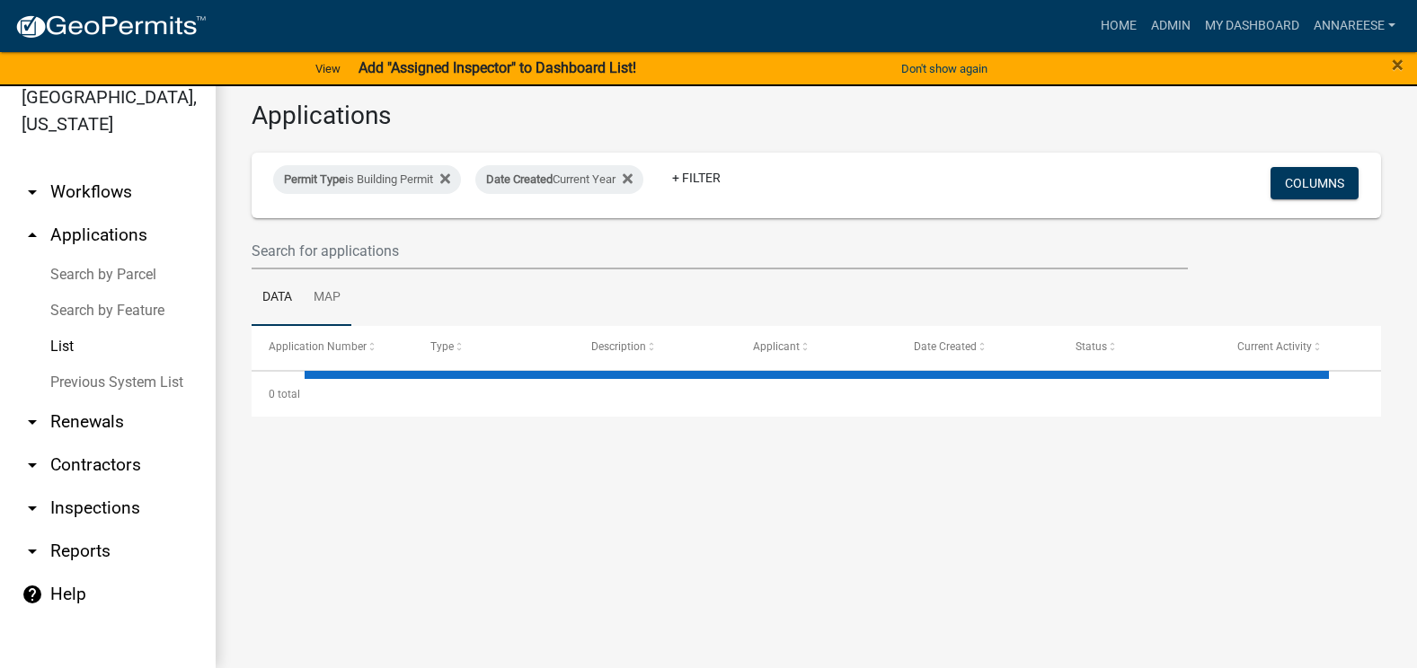
select select "3: 100"
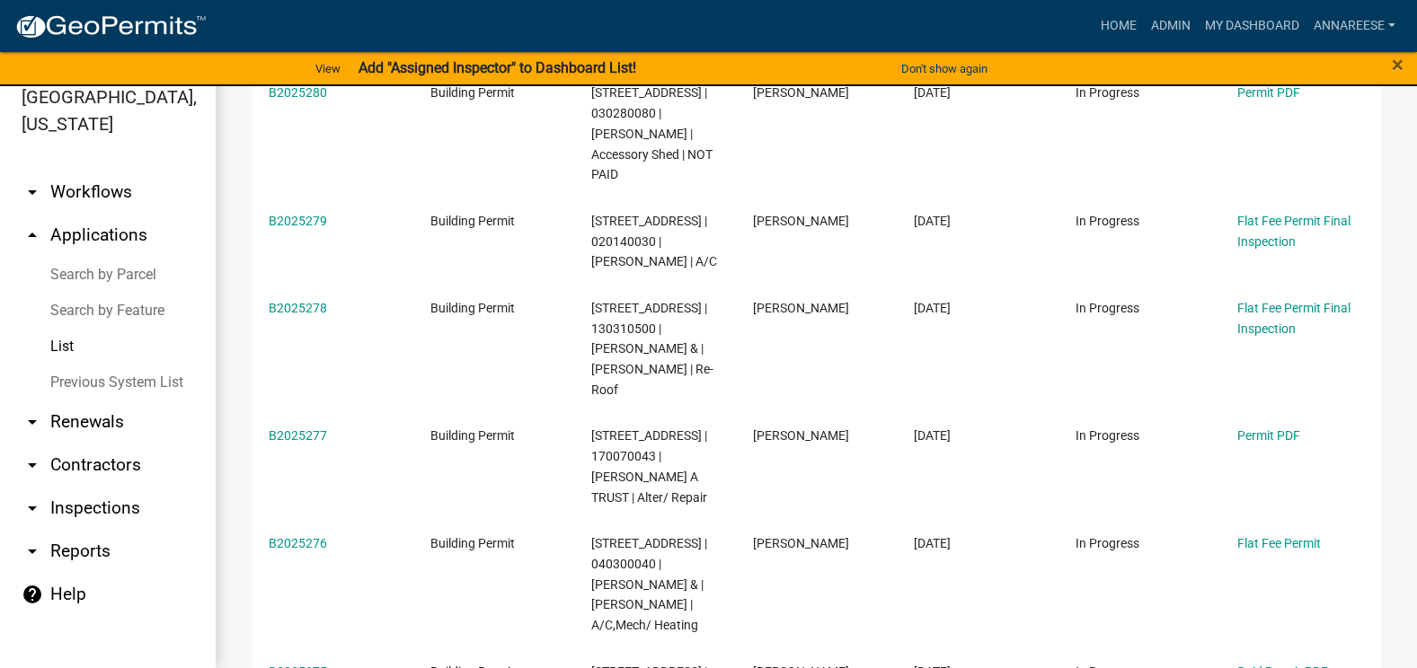
scroll to position [539, 0]
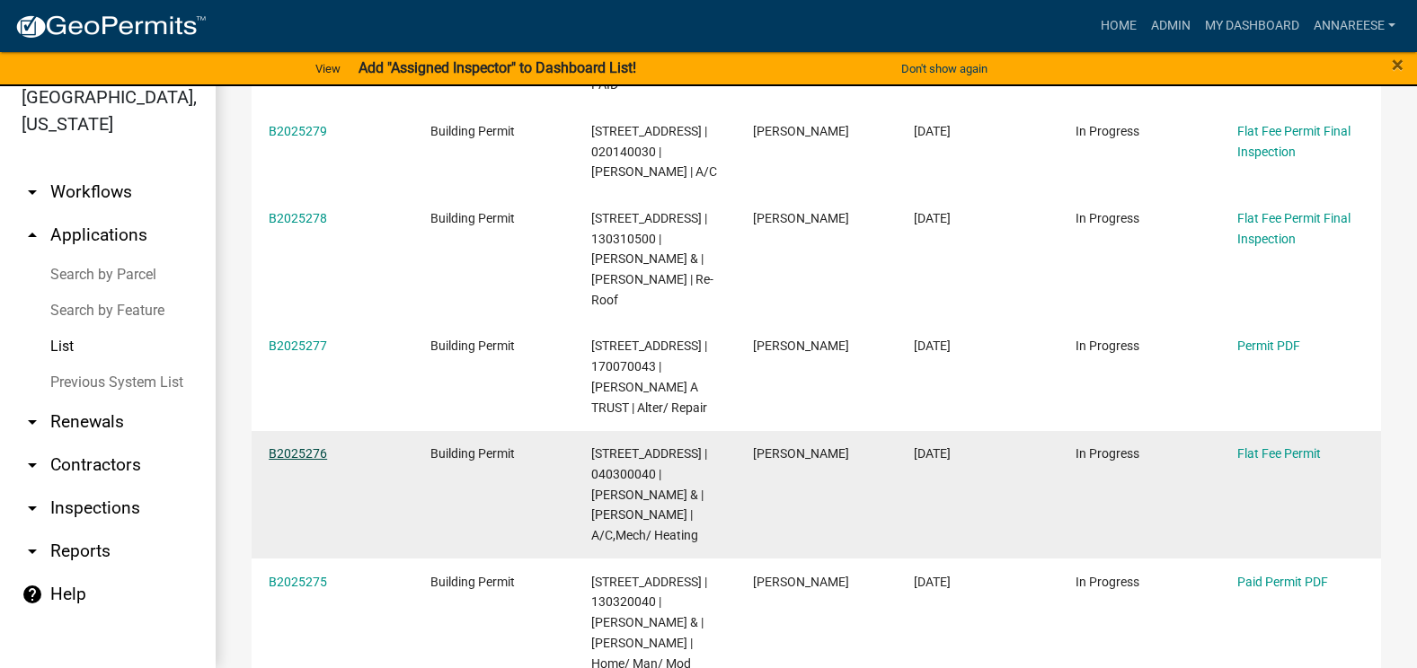
click at [302, 459] on link "B2025276" at bounding box center [298, 454] width 58 height 14
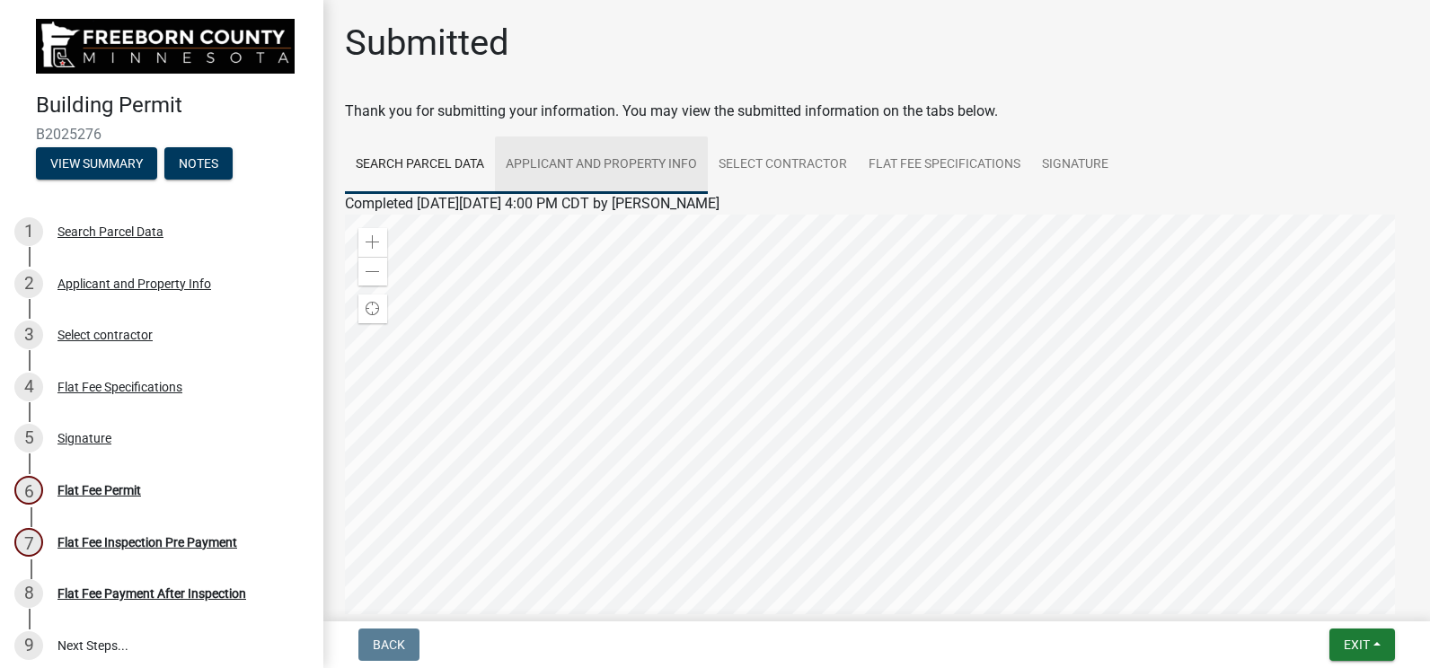
click at [632, 164] on link "Applicant and Property Info" at bounding box center [601, 166] width 213 height 58
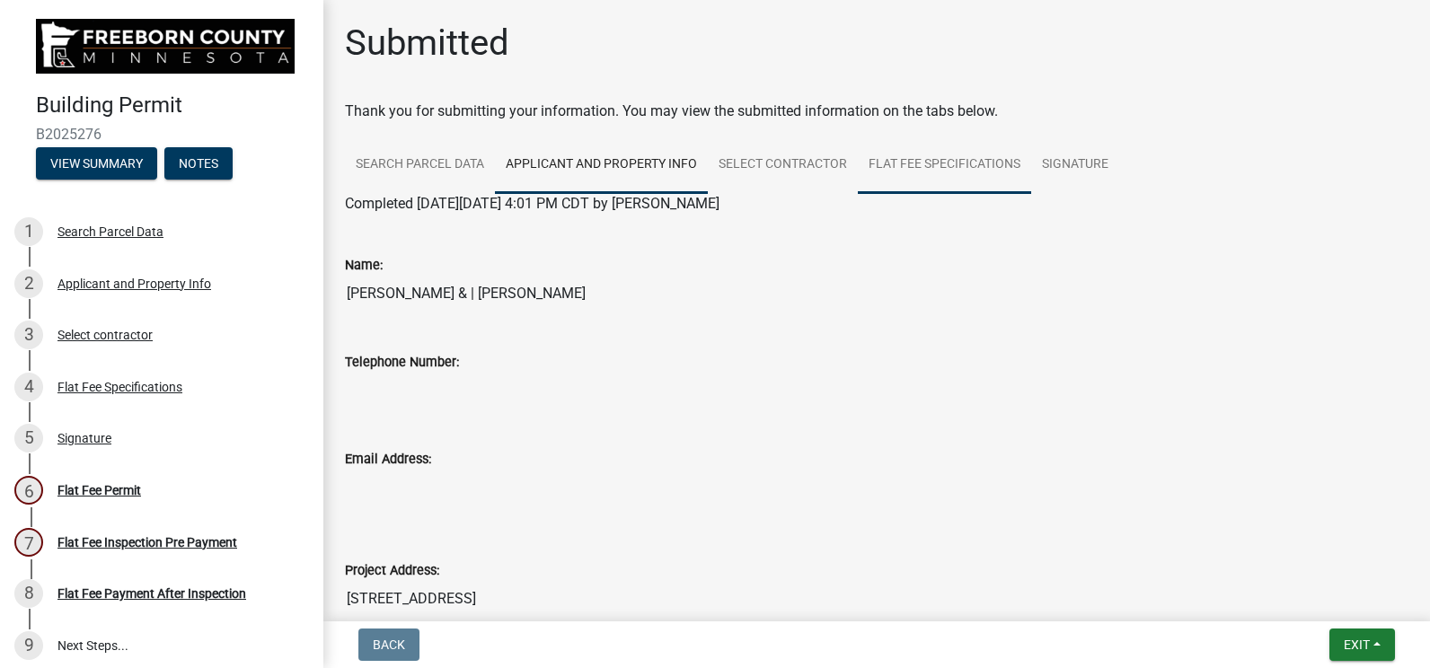
click at [882, 163] on link "Flat Fee Specifications" at bounding box center [944, 166] width 173 height 58
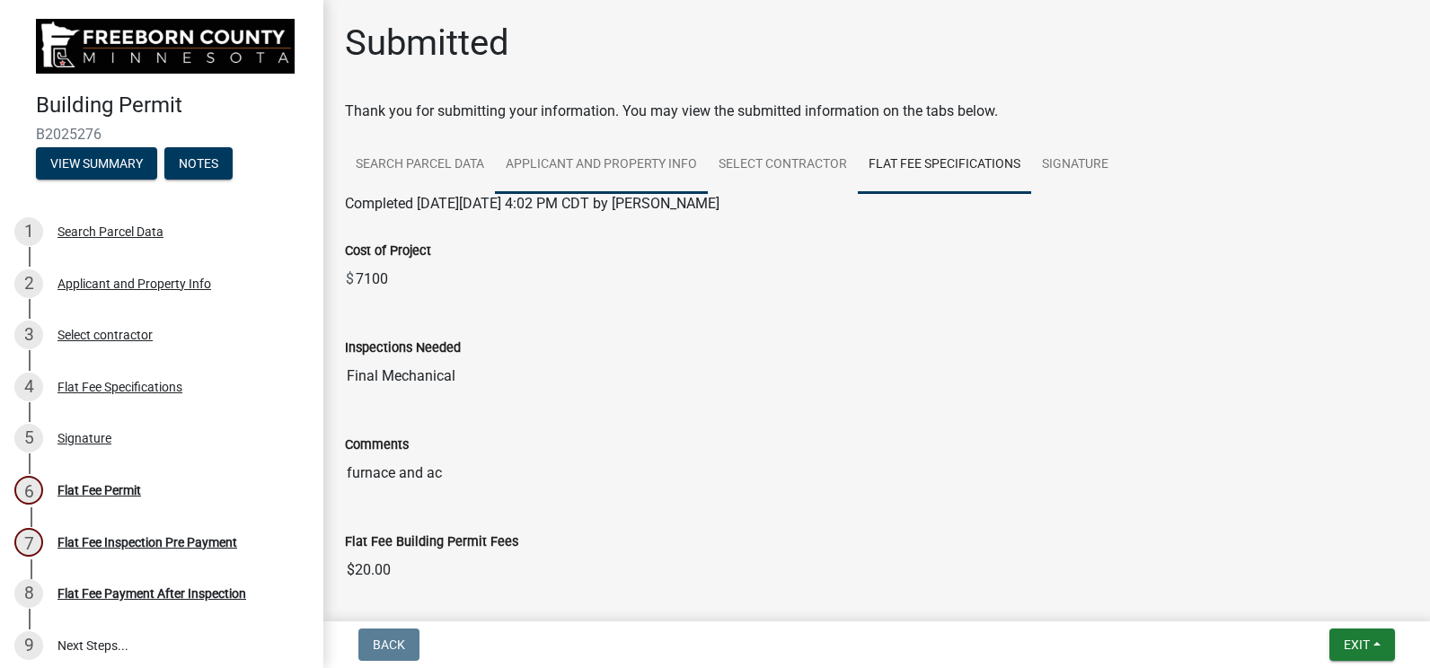
click at [644, 167] on link "Applicant and Property Info" at bounding box center [601, 166] width 213 height 58
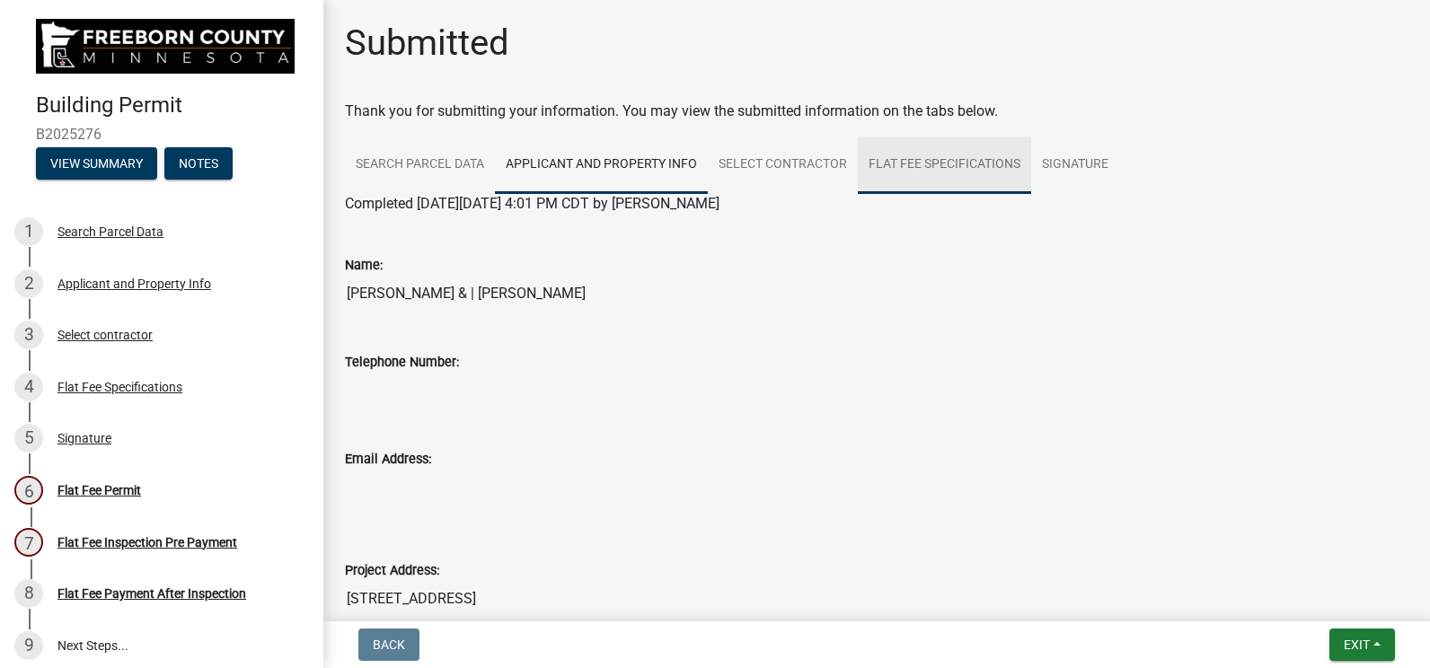
click at [916, 160] on link "Flat Fee Specifications" at bounding box center [944, 166] width 173 height 58
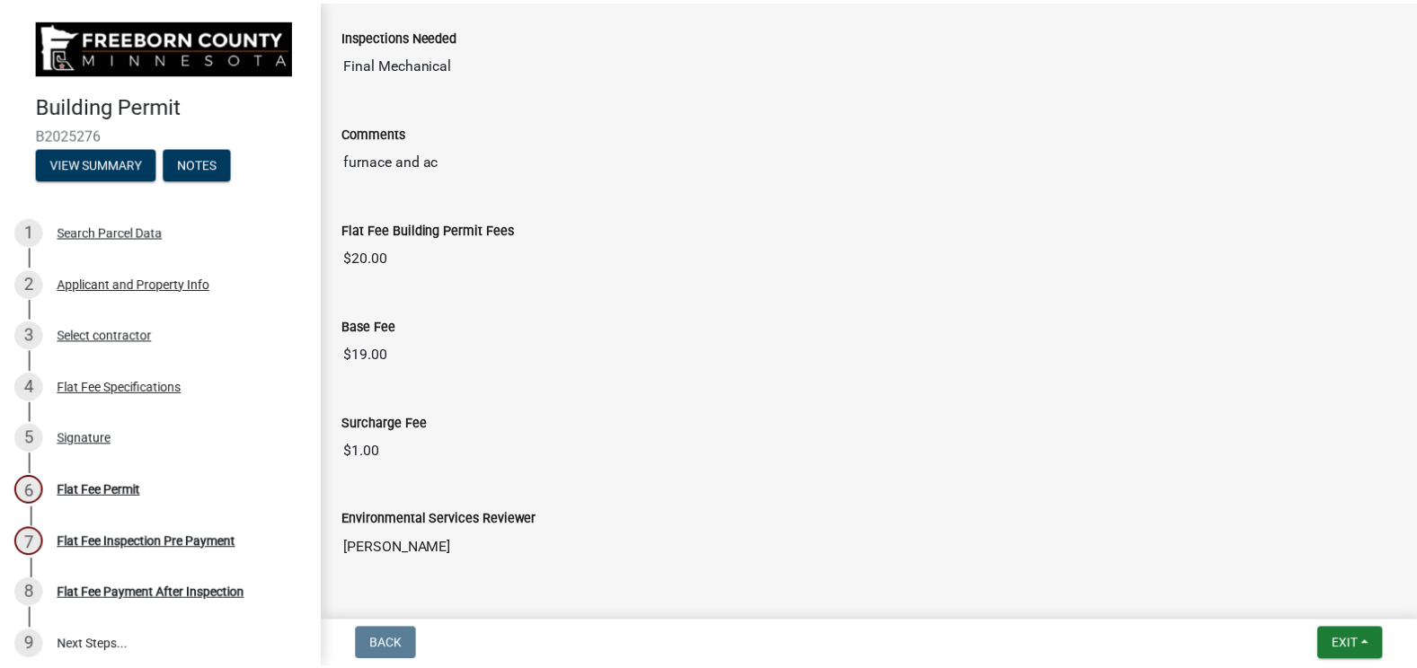
scroll to position [281, 0]
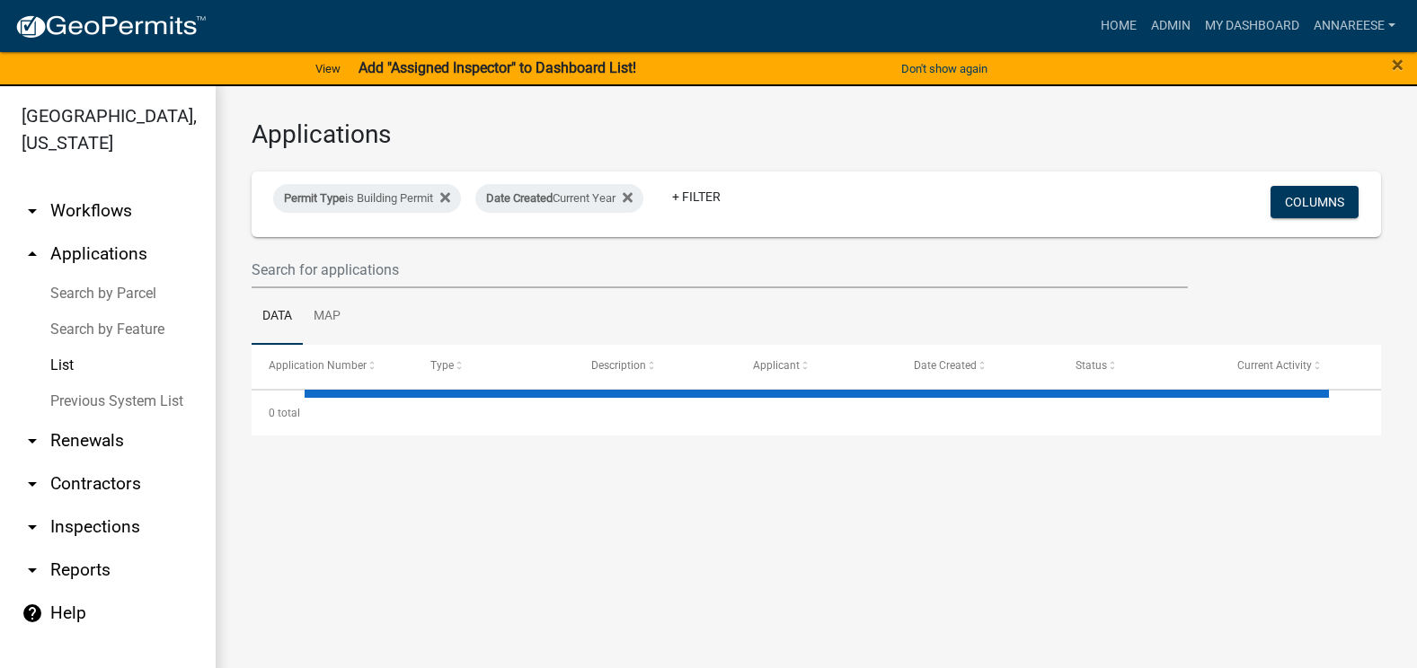
select select "3: 100"
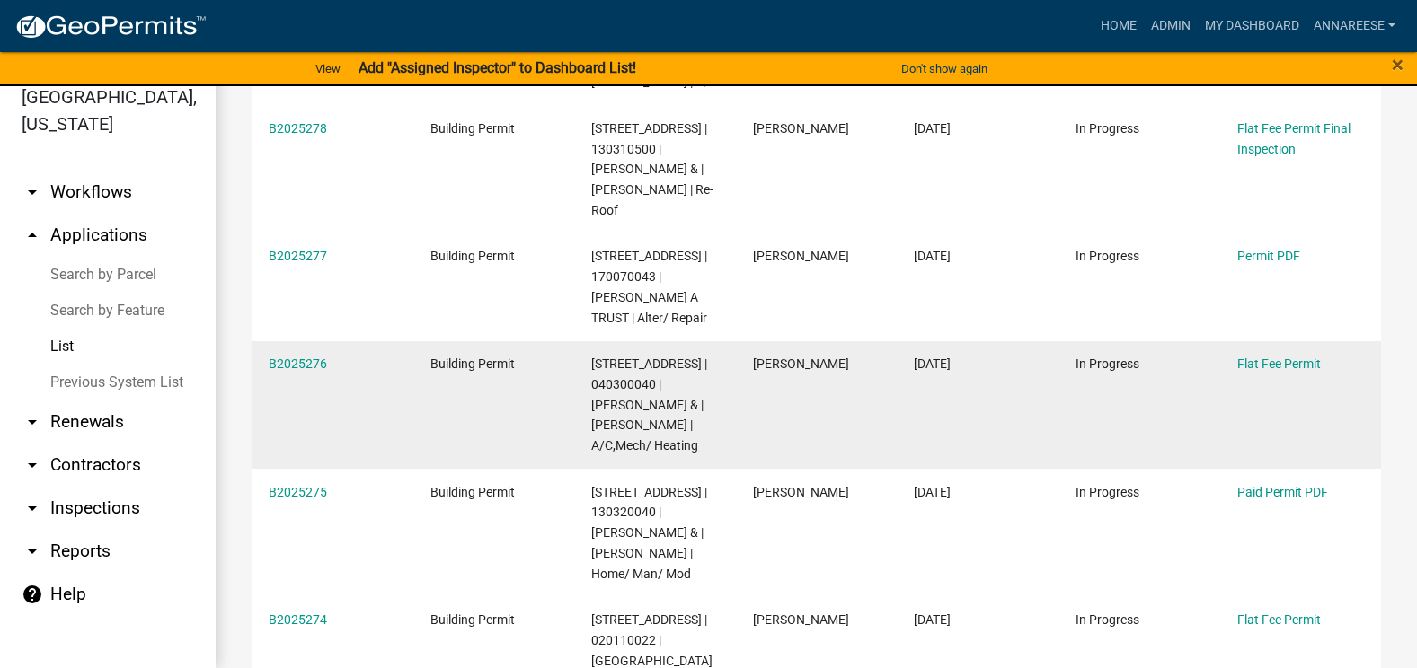
scroll to position [539, 0]
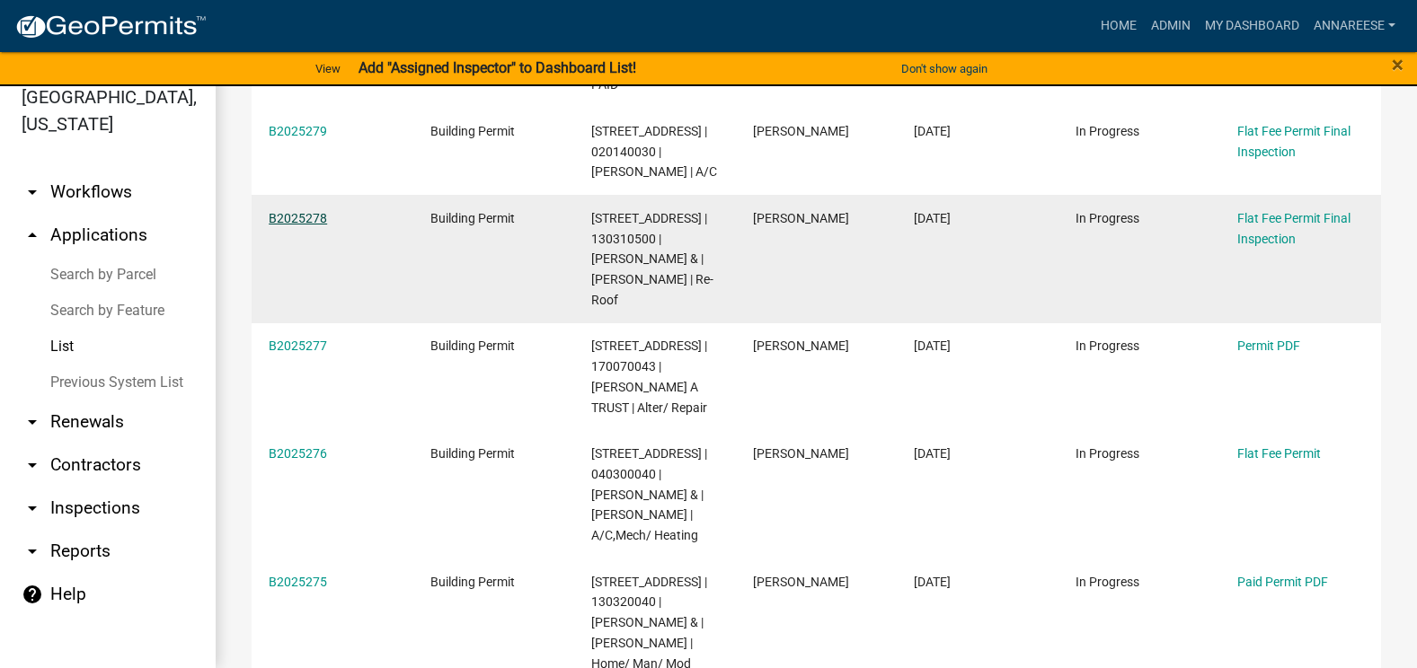
click at [303, 221] on link "B2025278" at bounding box center [298, 218] width 58 height 14
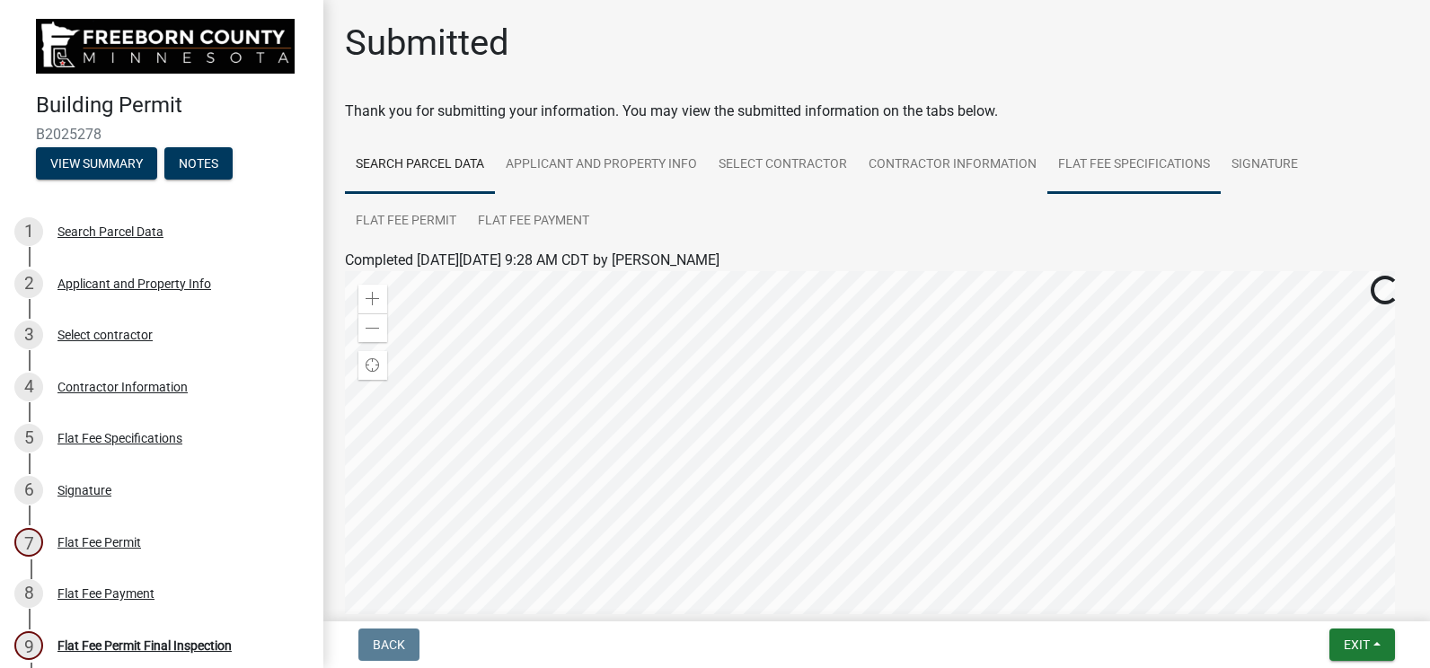
click at [1068, 156] on link "Flat Fee Specifications" at bounding box center [1134, 166] width 173 height 58
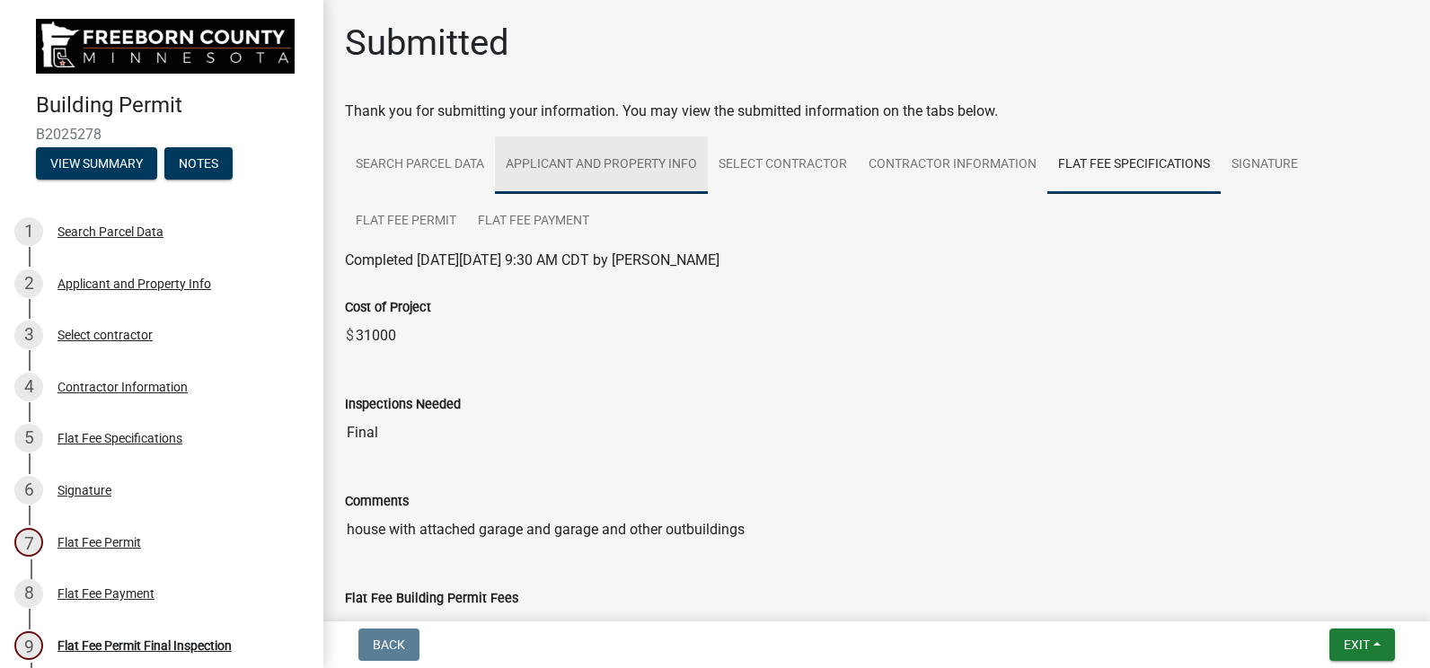
click at [634, 171] on link "Applicant and Property Info" at bounding box center [601, 166] width 213 height 58
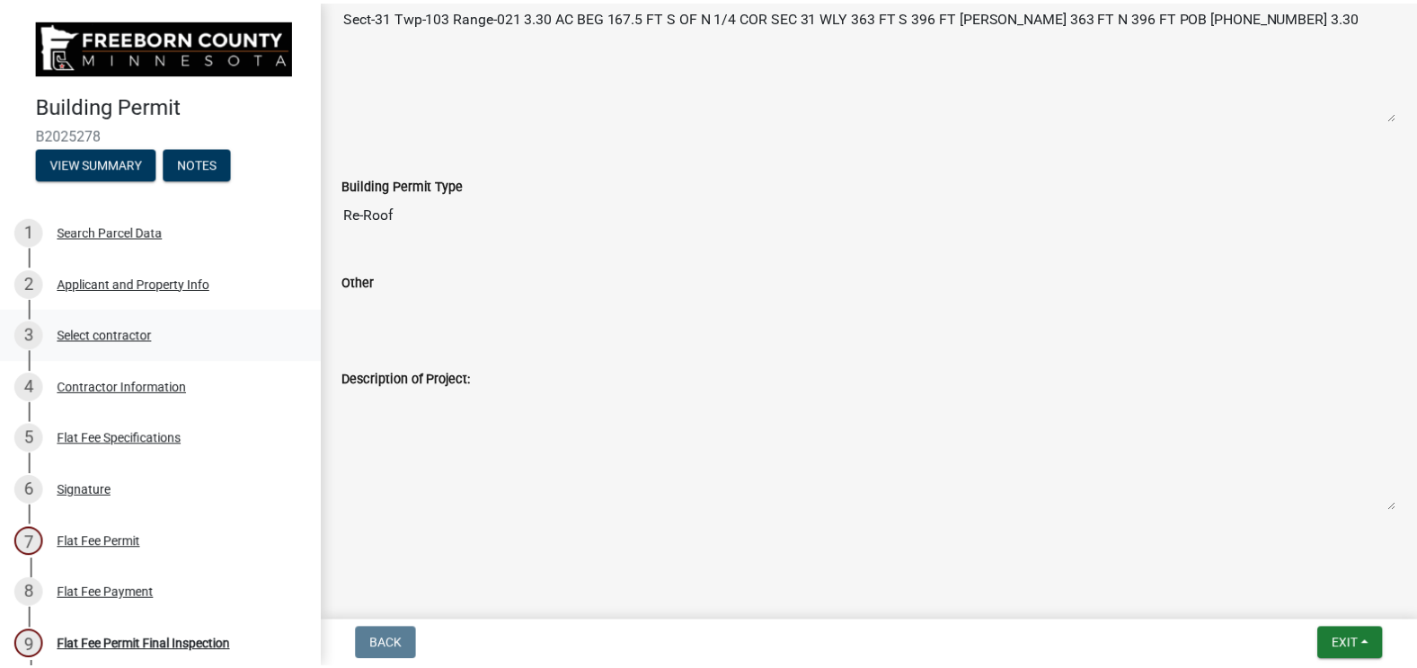
scroll to position [837, 0]
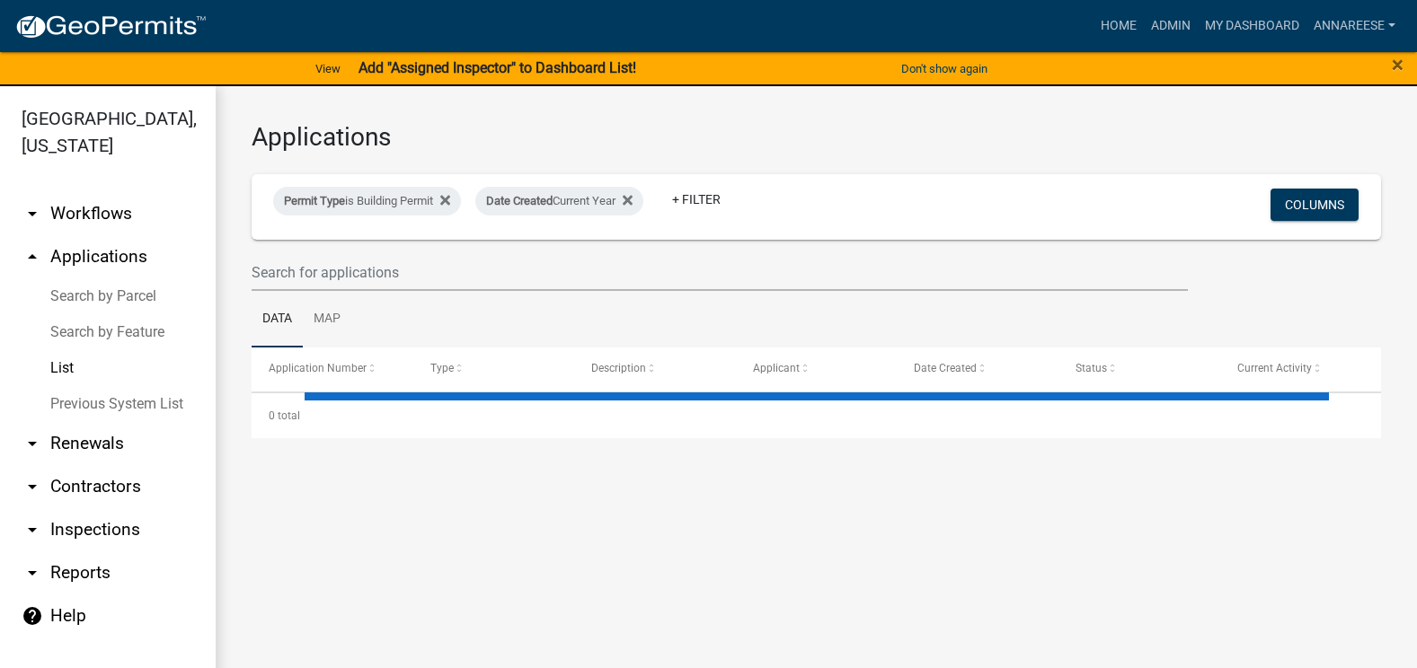
select select "3: 100"
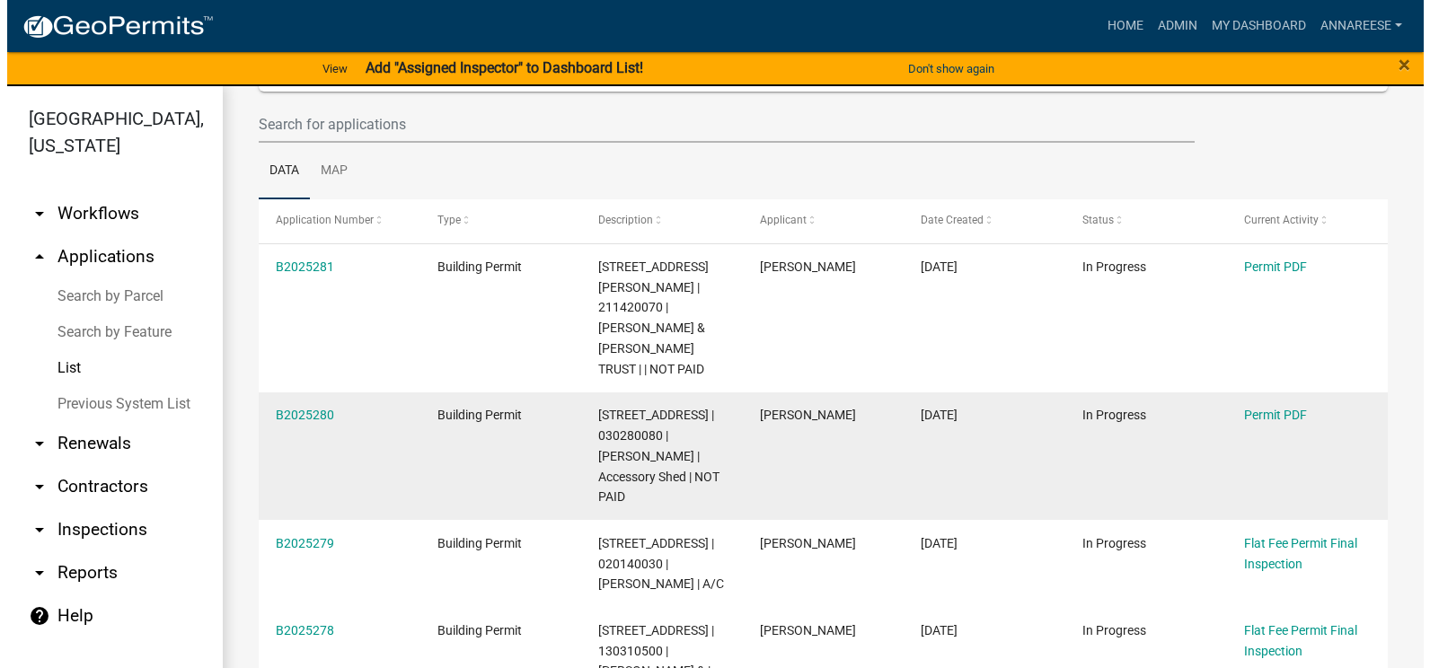
scroll to position [270, 0]
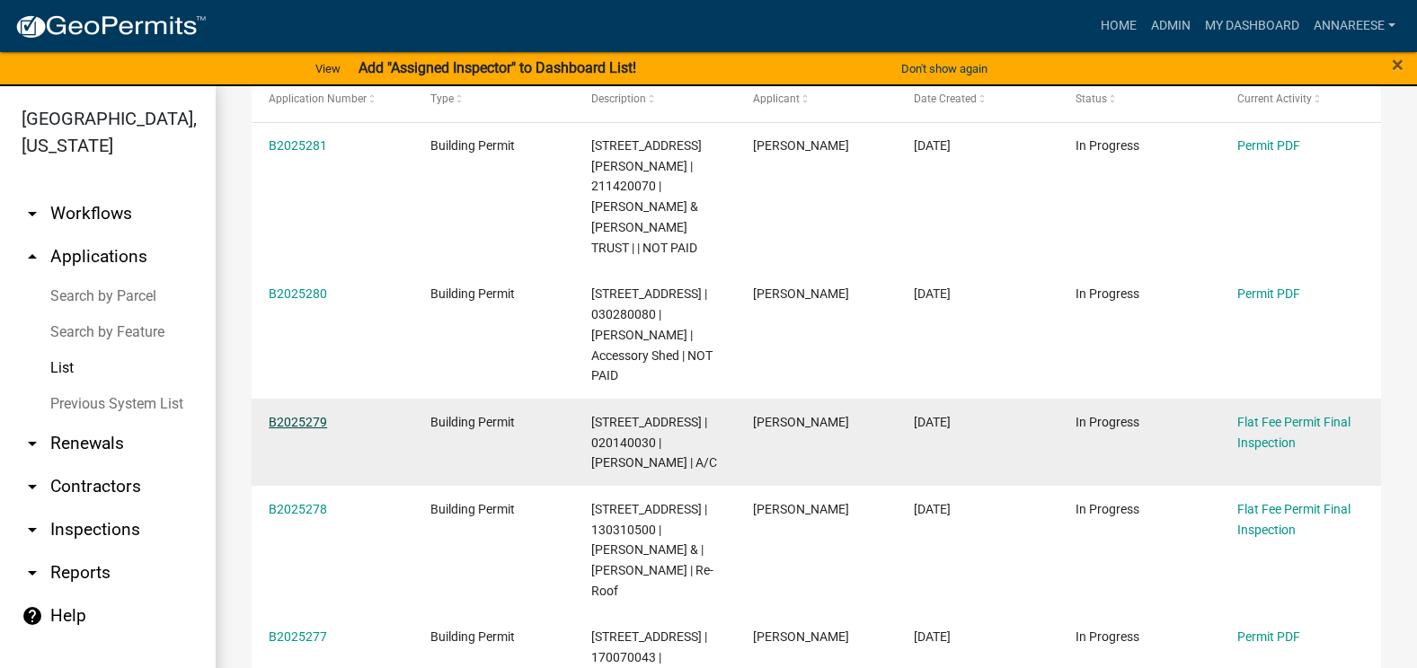
click at [283, 415] on link "B2025279" at bounding box center [298, 422] width 58 height 14
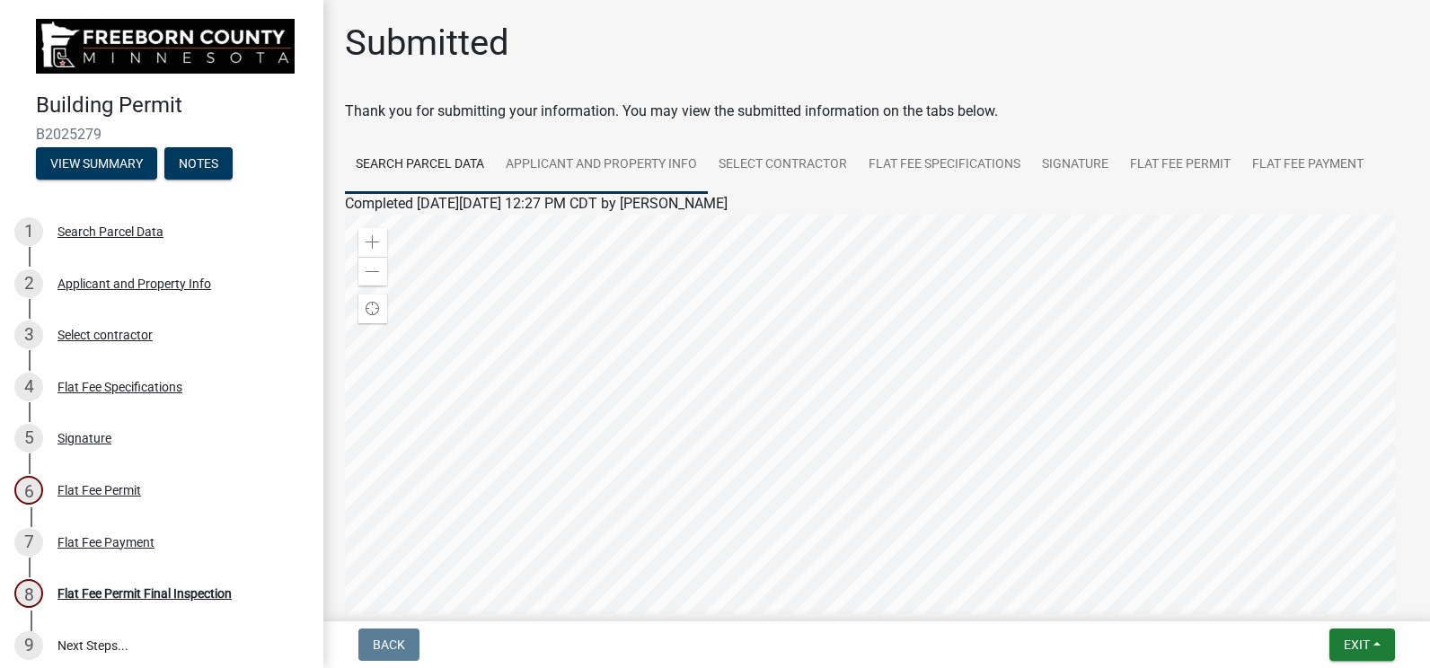
click at [541, 159] on link "Applicant and Property Info" at bounding box center [601, 166] width 213 height 58
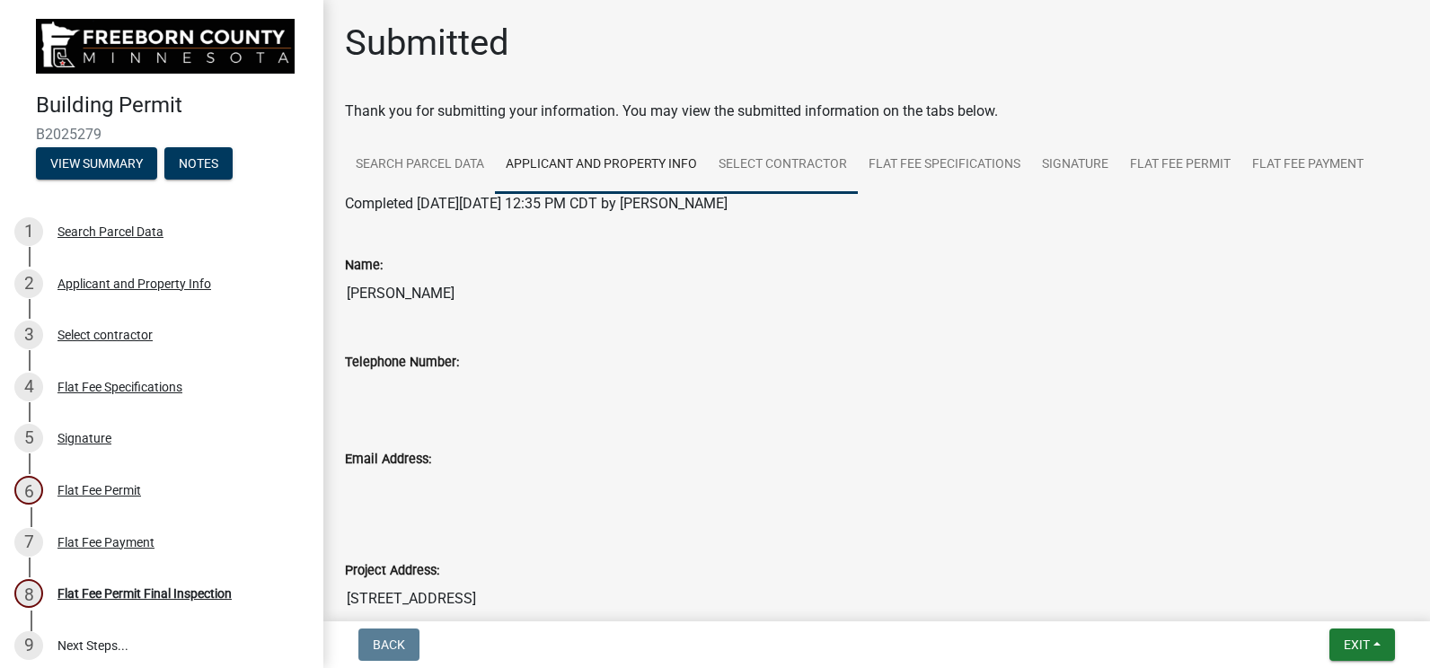
drag, startPoint x: 827, startPoint y: 158, endPoint x: 845, endPoint y: 165, distance: 20.2
click at [826, 158] on link "Select contractor" at bounding box center [783, 166] width 150 height 58
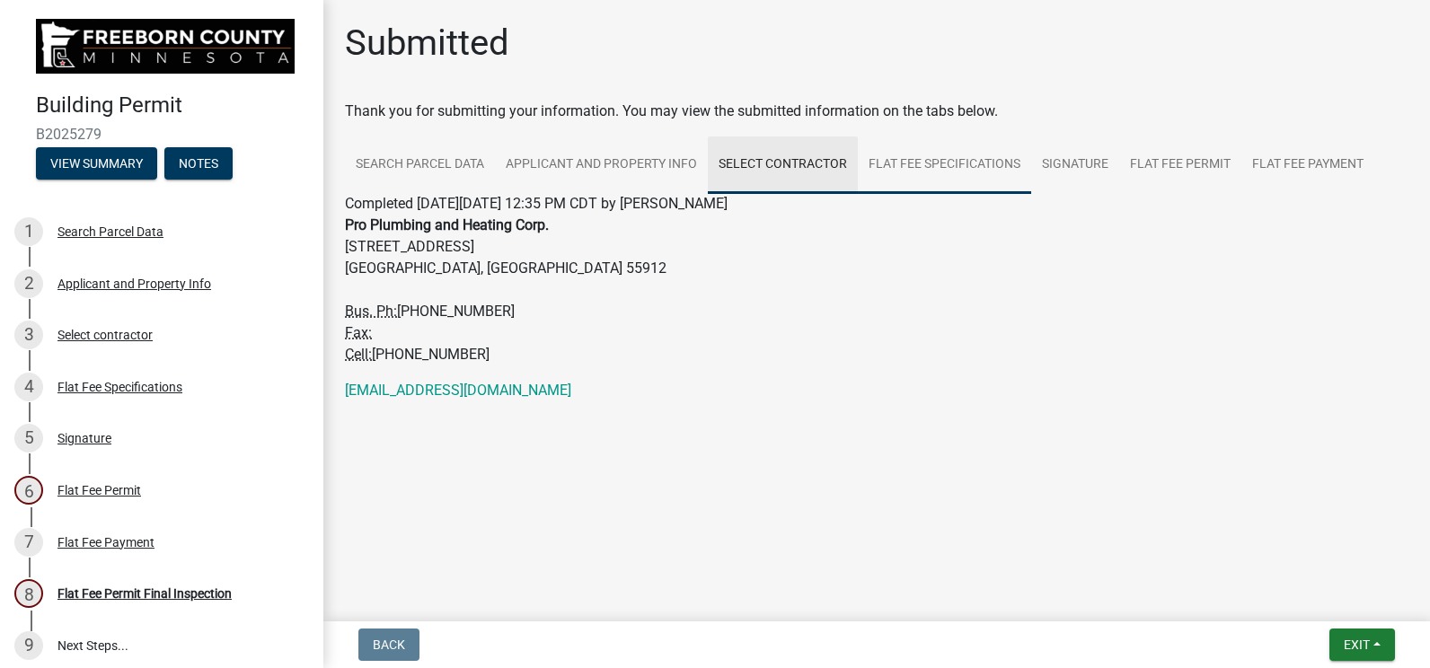
click at [930, 168] on link "Flat Fee Specifications" at bounding box center [944, 166] width 173 height 58
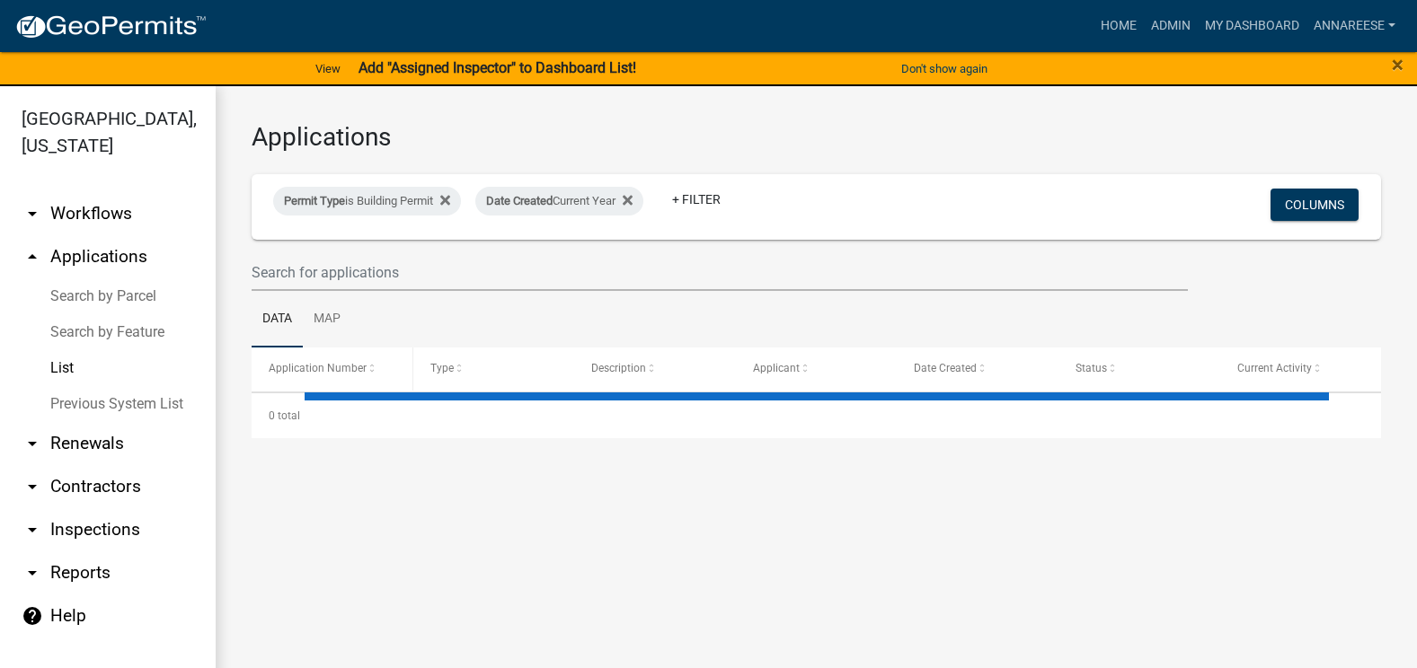
select select "3: 100"
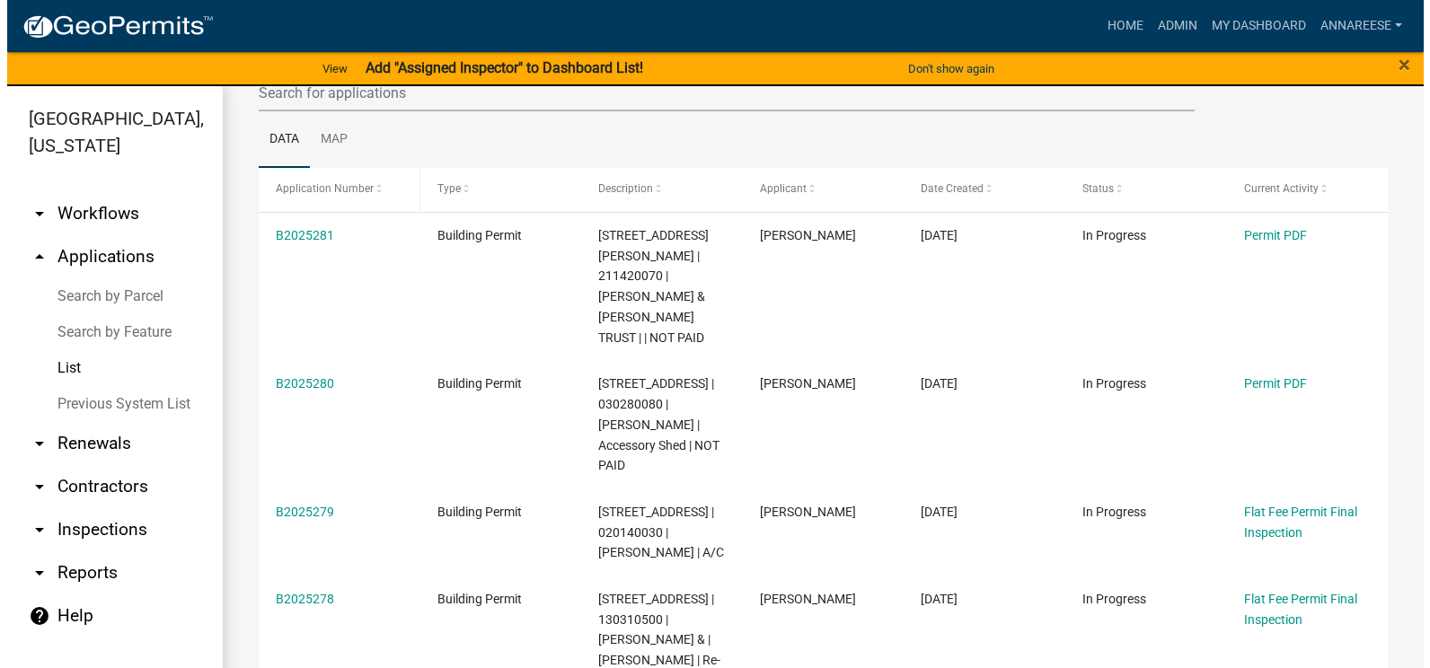
scroll to position [270, 0]
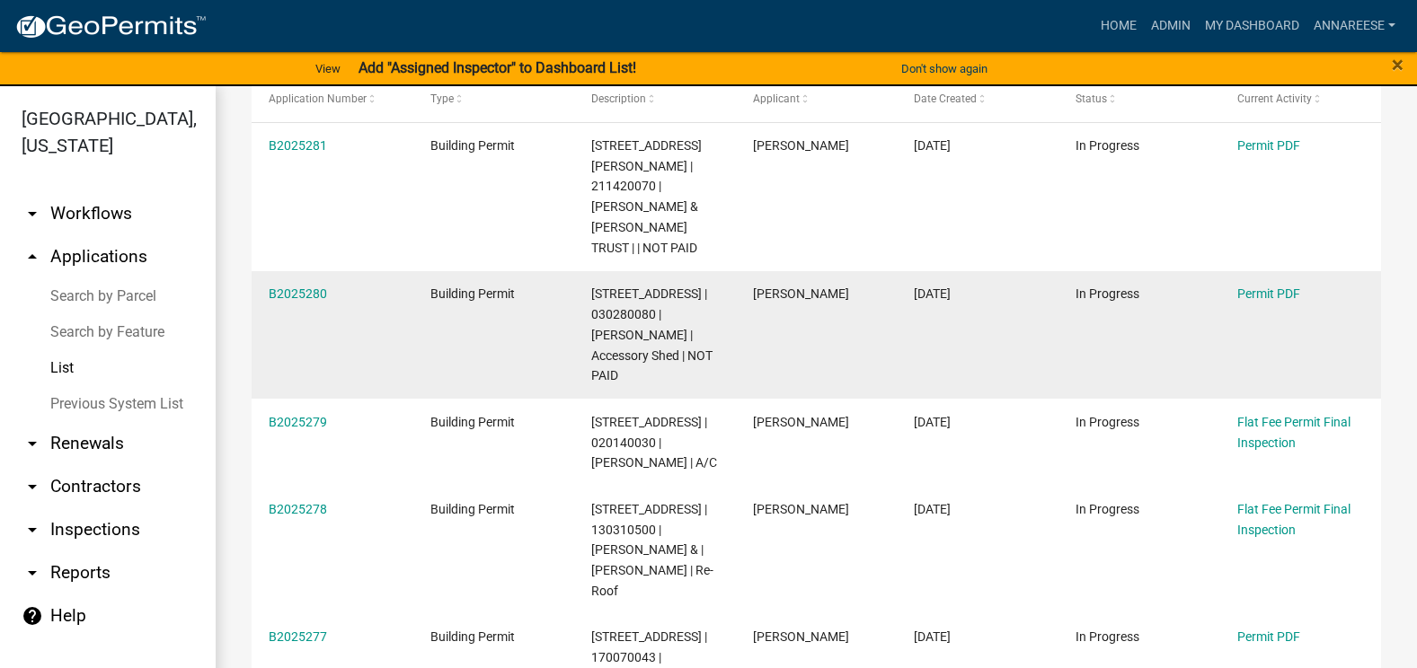
click at [286, 284] on div "B2025280" at bounding box center [332, 294] width 127 height 21
click at [291, 287] on link "B2025280" at bounding box center [298, 294] width 58 height 14
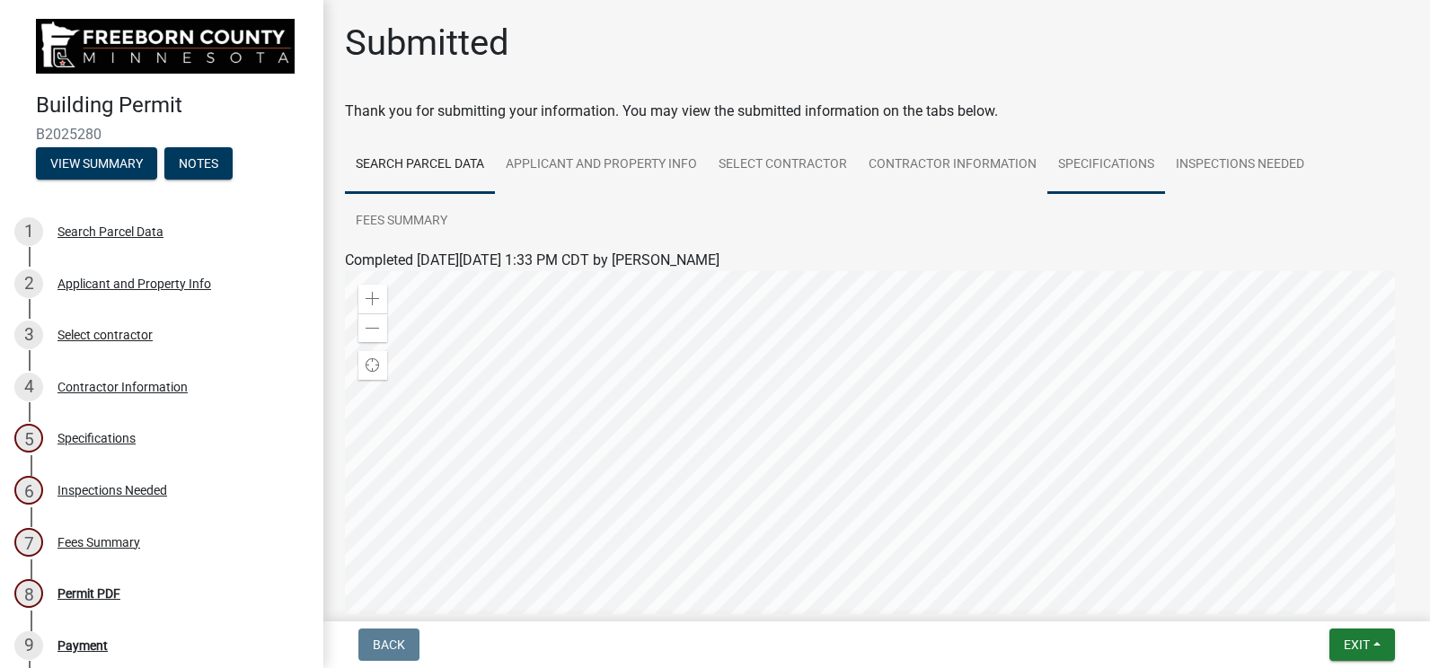
click at [1057, 161] on link "Specifications" at bounding box center [1107, 166] width 118 height 58
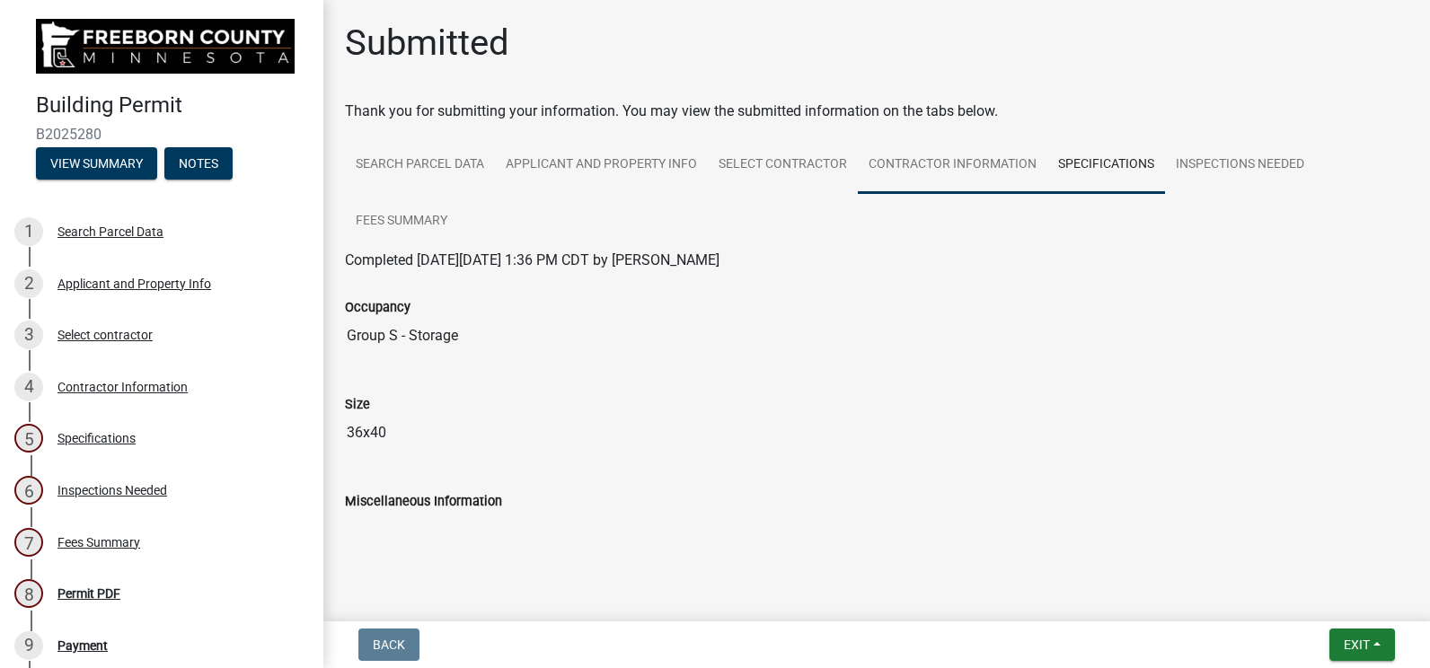
click at [903, 158] on link "Contractor Information" at bounding box center [953, 166] width 190 height 58
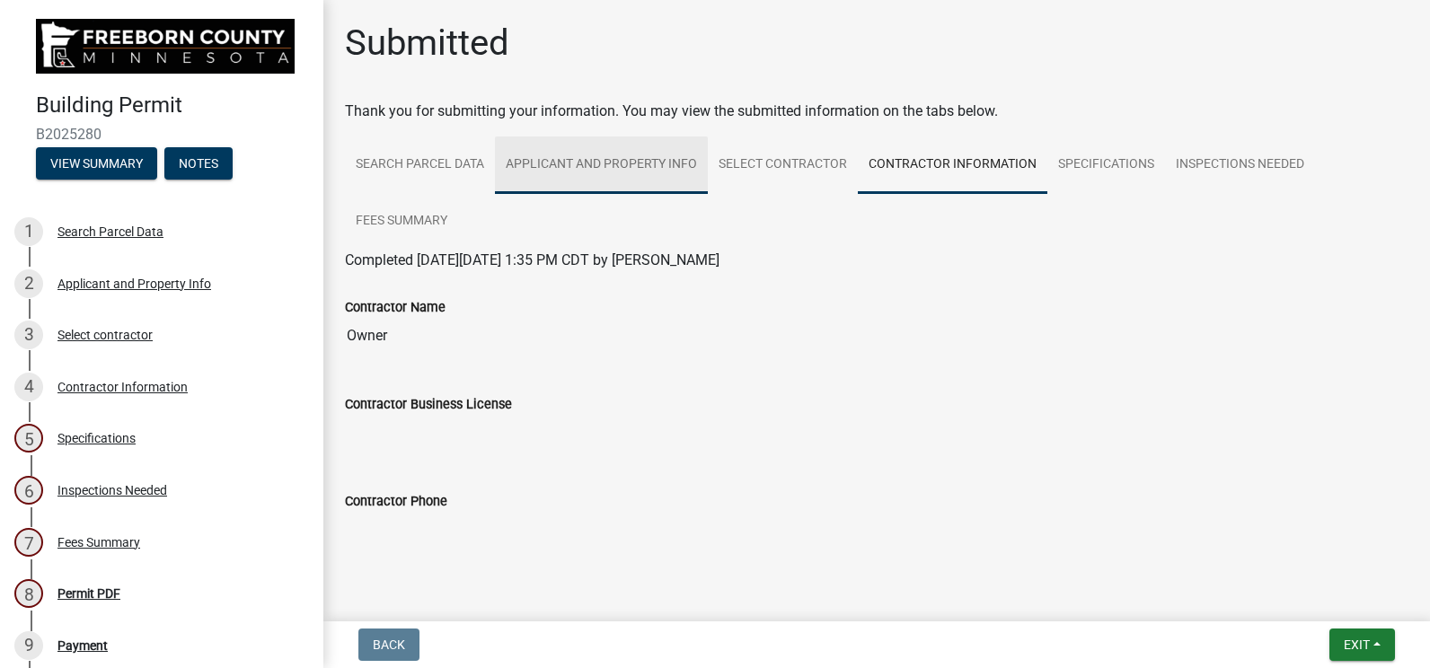
click at [668, 168] on link "Applicant and Property Info" at bounding box center [601, 166] width 213 height 58
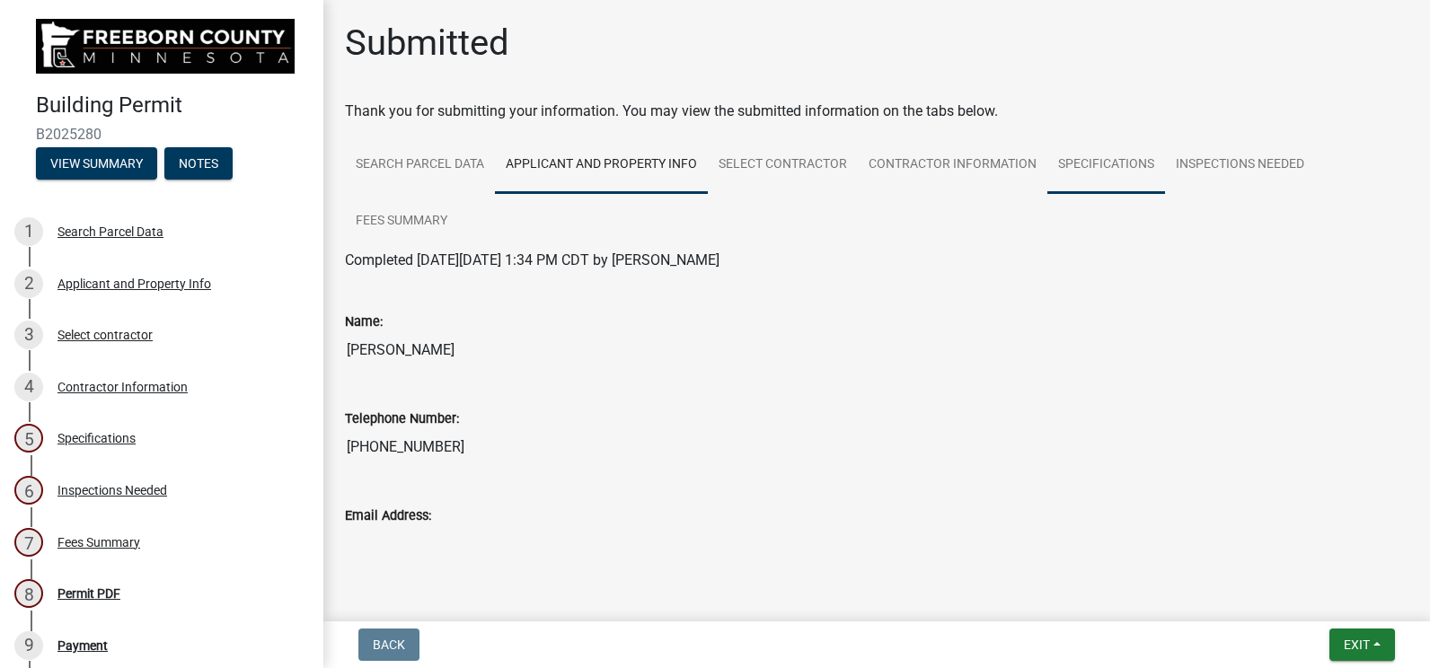
click at [1060, 151] on link "Specifications" at bounding box center [1107, 166] width 118 height 58
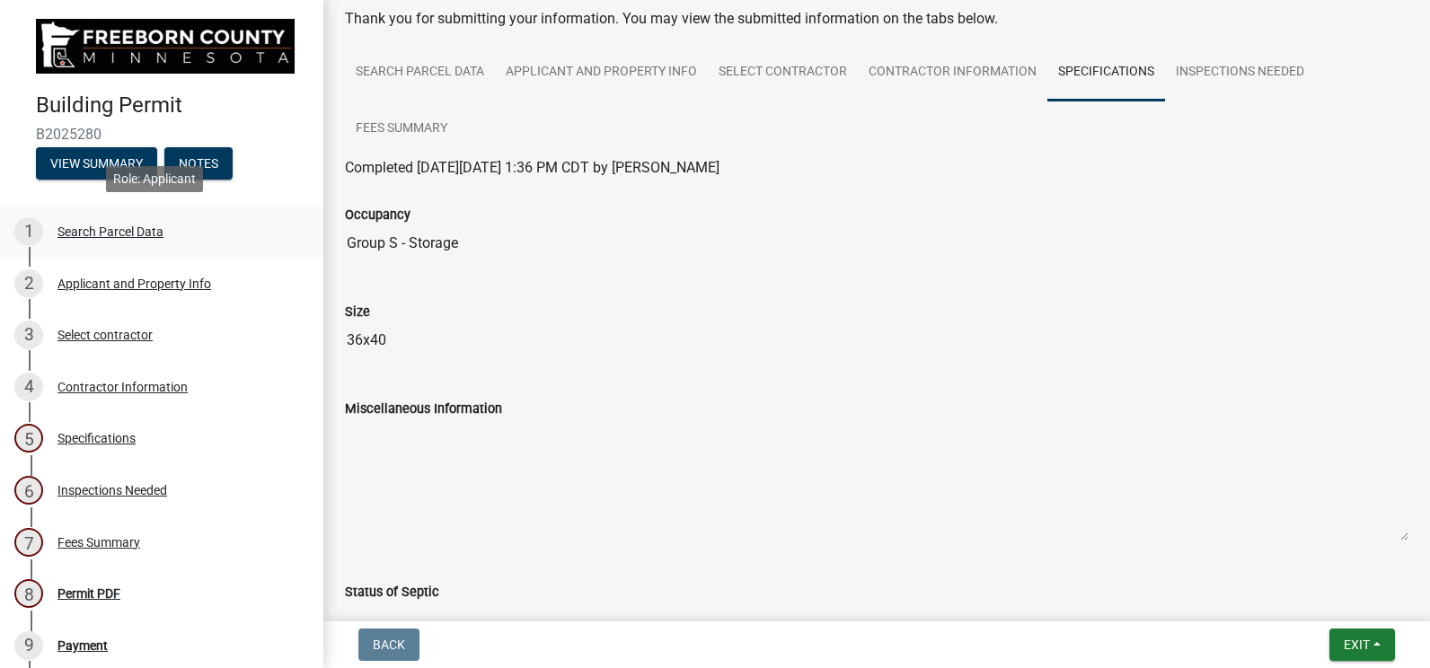
scroll to position [270, 0]
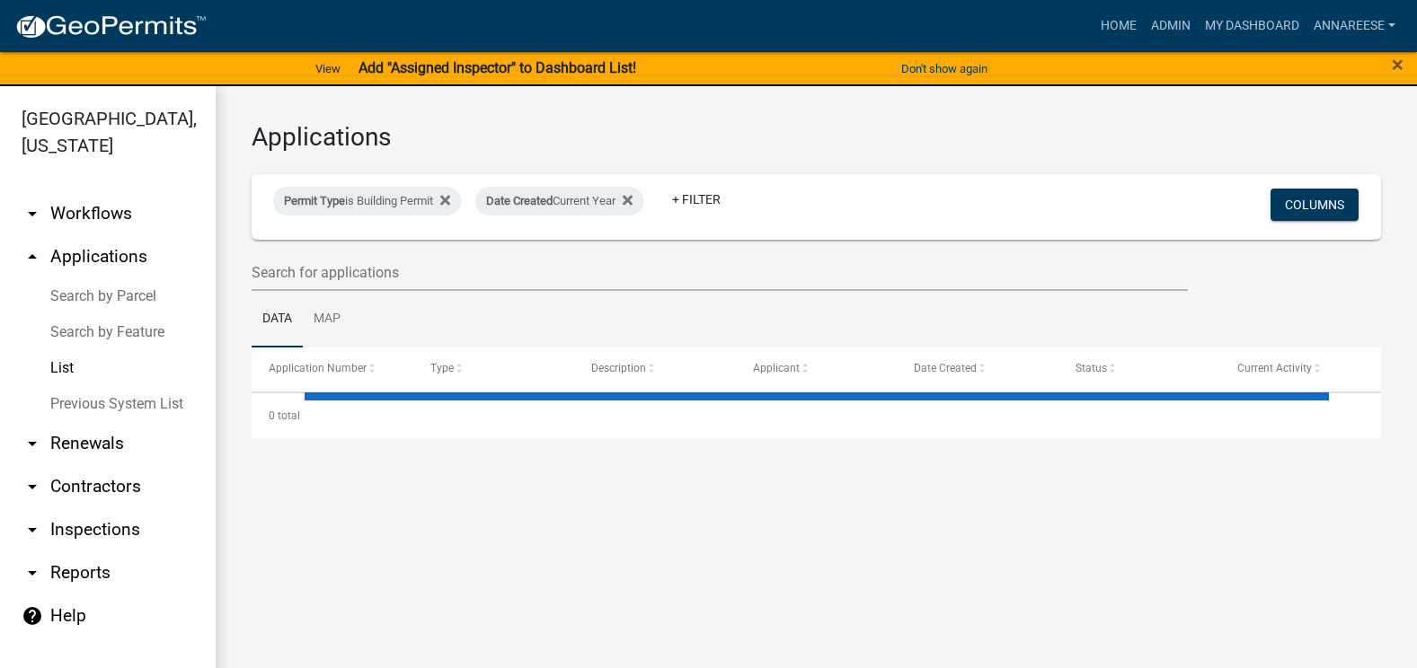
select select "3: 100"
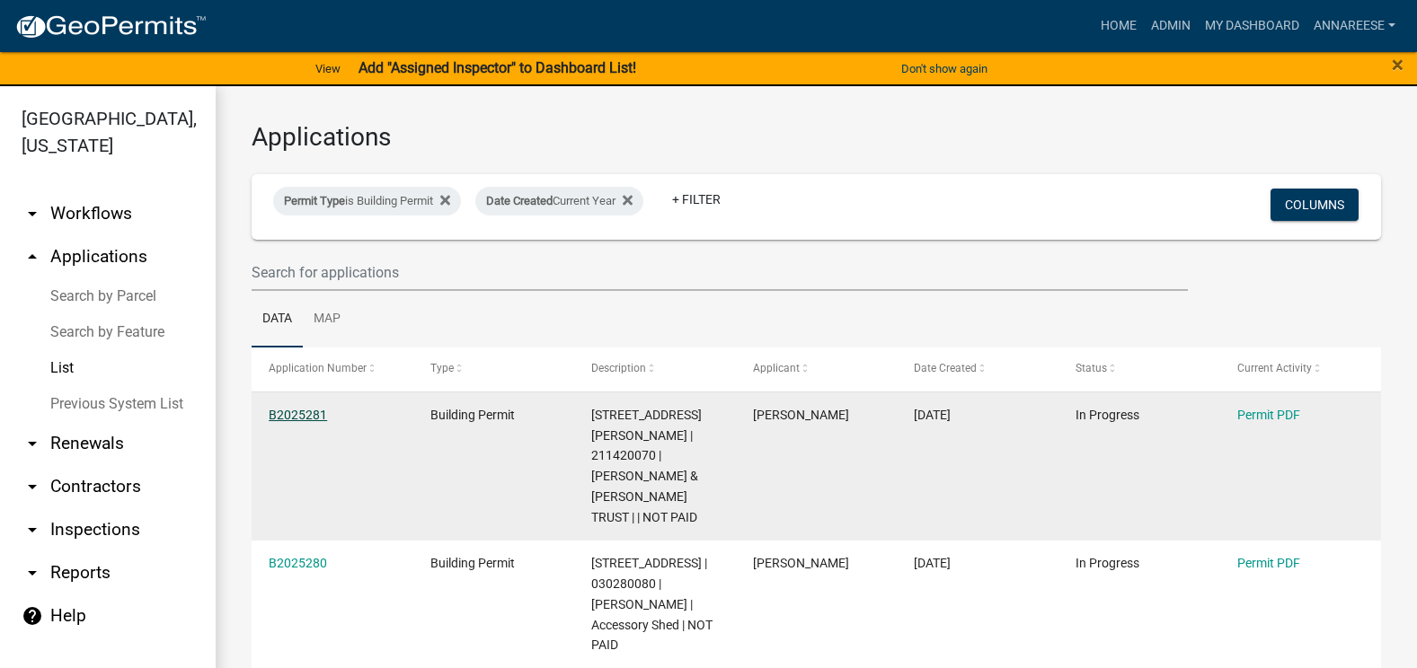
click at [307, 414] on link "B2025281" at bounding box center [298, 415] width 58 height 14
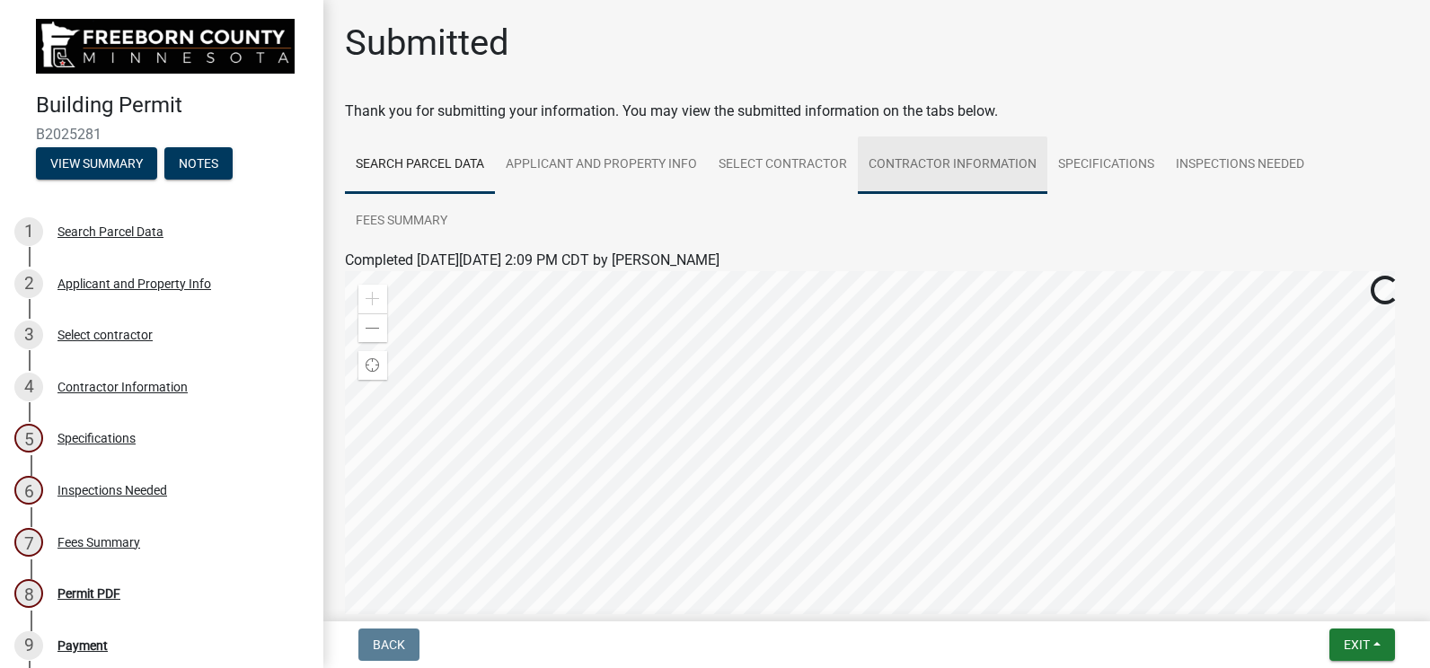
click at [892, 188] on link "Contractor Information" at bounding box center [953, 166] width 190 height 58
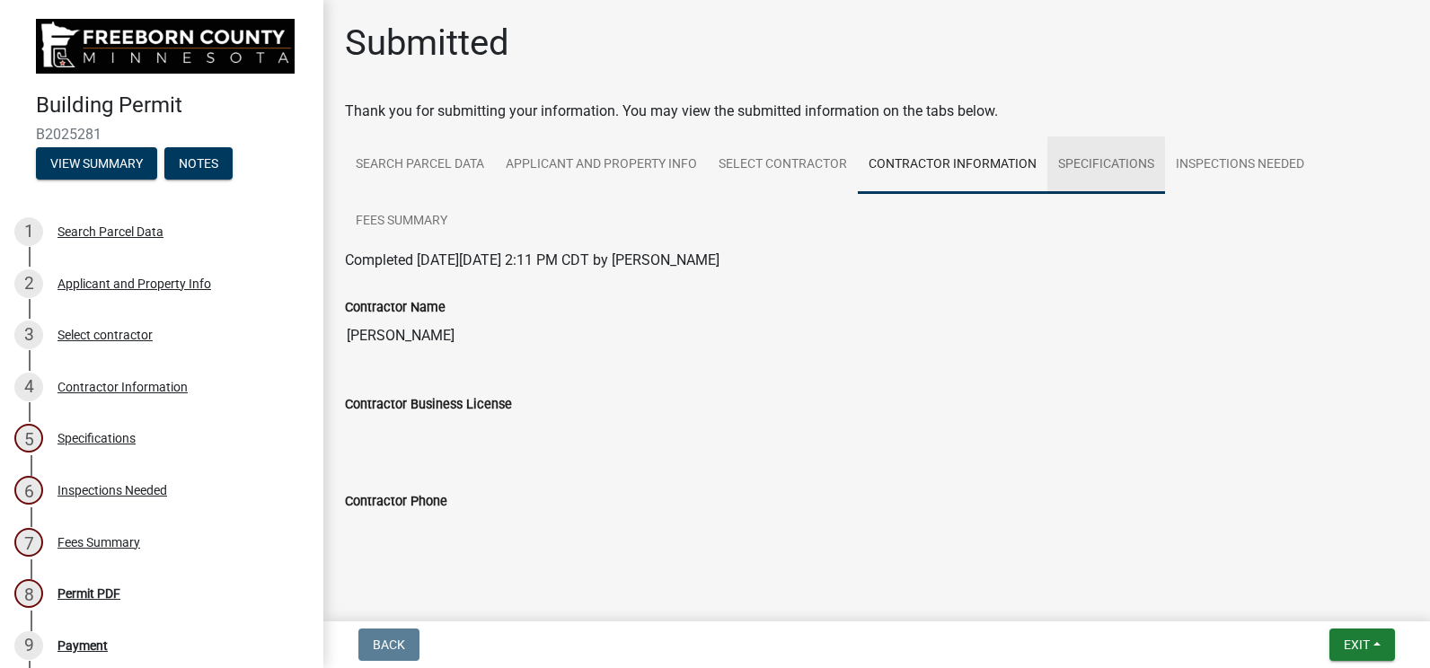
click at [1075, 162] on link "Specifications" at bounding box center [1107, 166] width 118 height 58
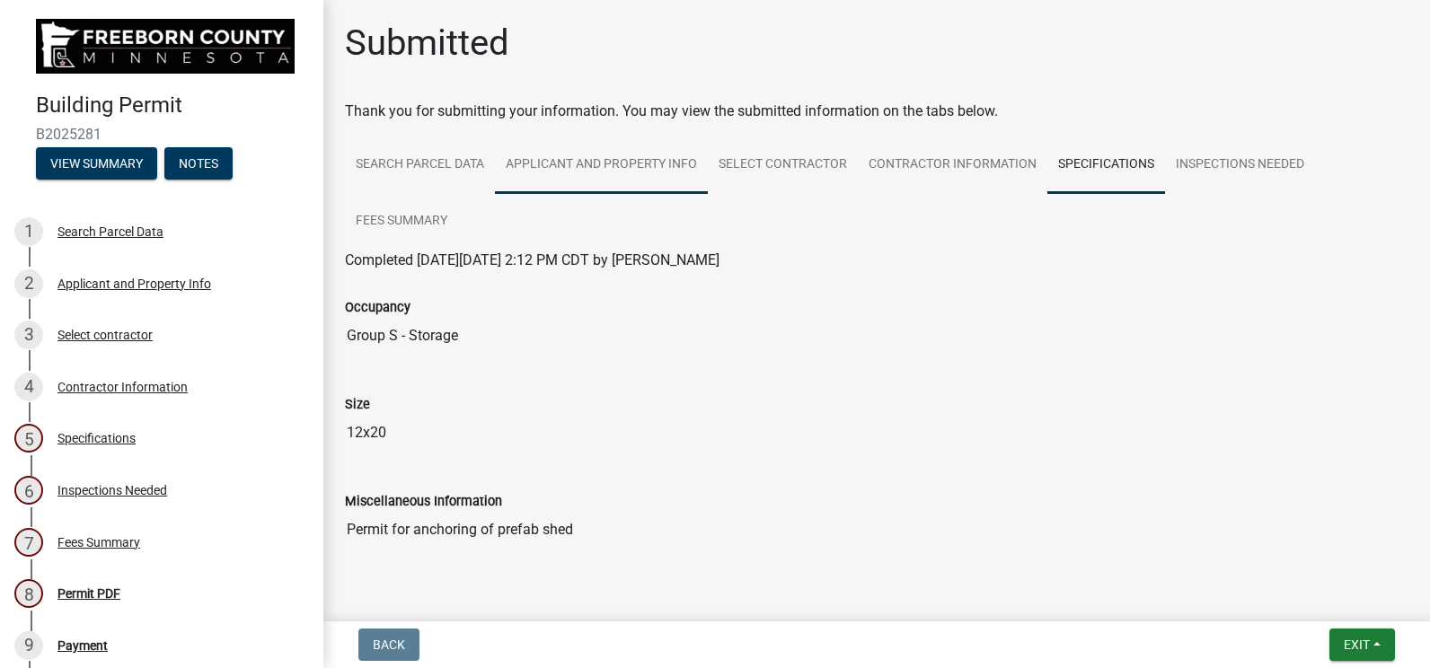
click at [646, 176] on link "Applicant and Property Info" at bounding box center [601, 166] width 213 height 58
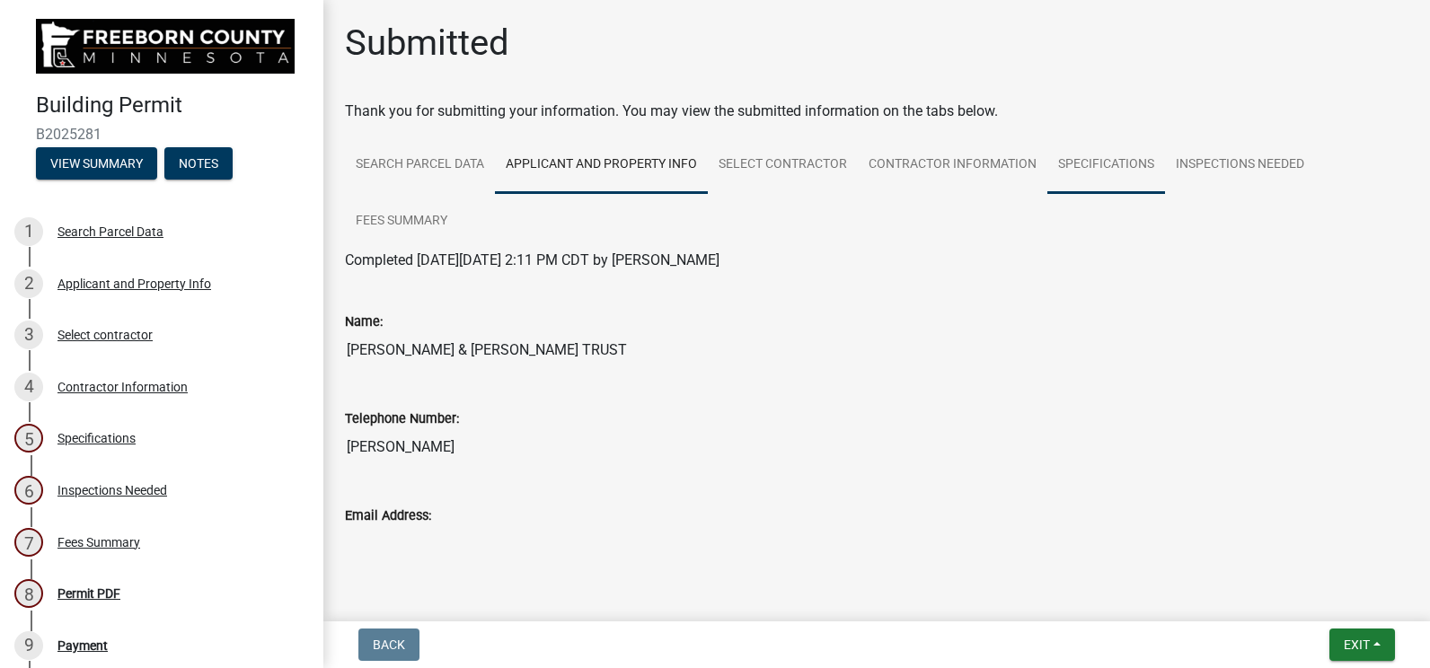
click at [1125, 189] on link "Specifications" at bounding box center [1107, 166] width 118 height 58
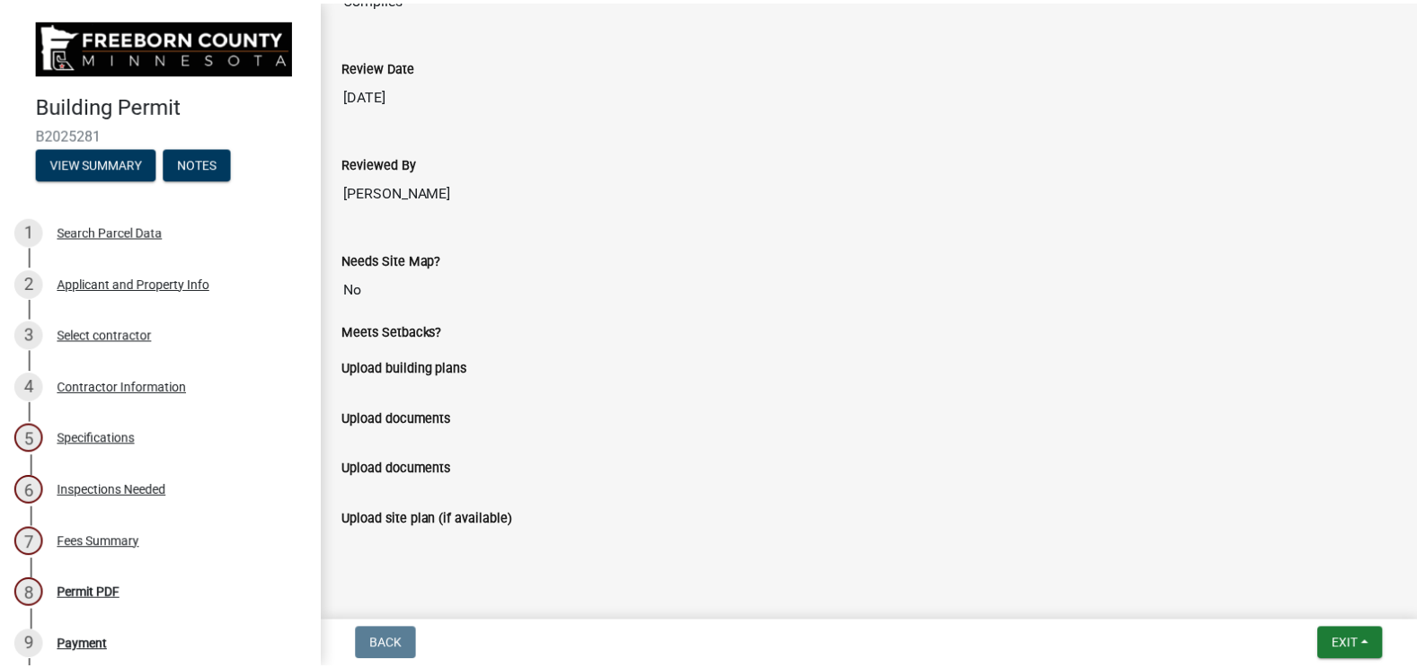
scroll to position [1333, 0]
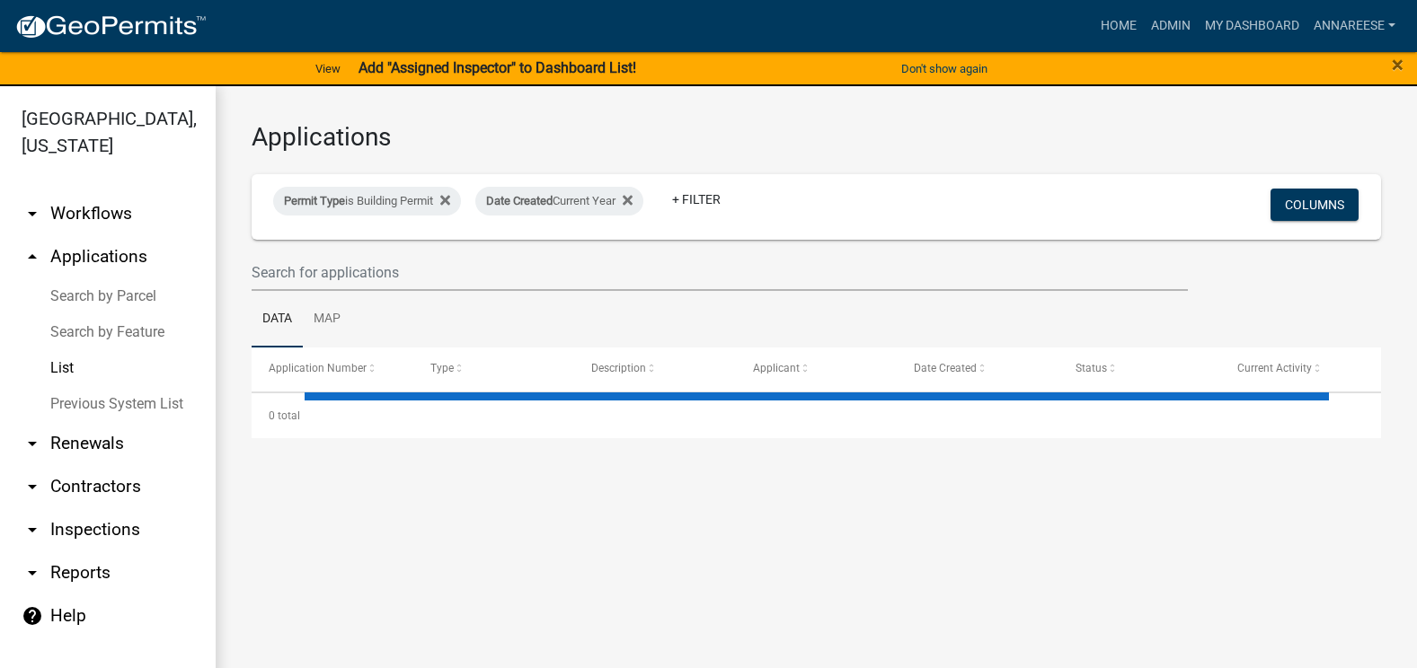
select select "3: 100"
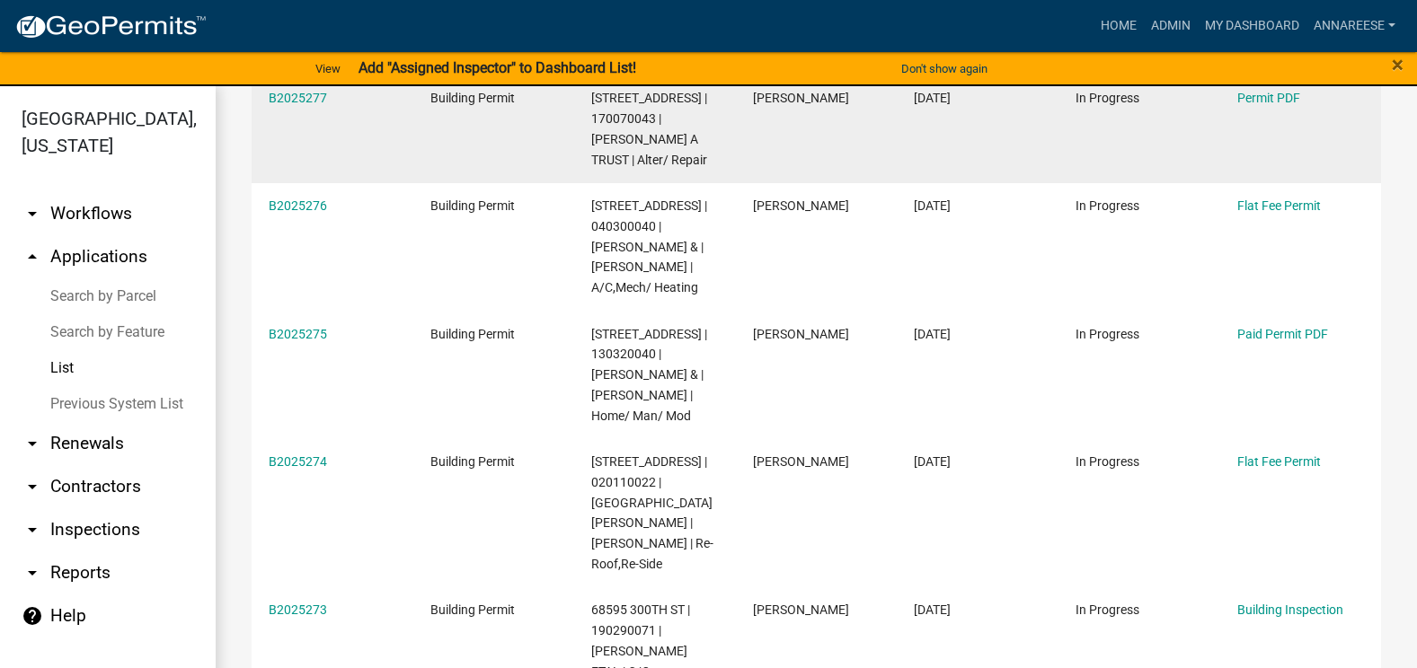
scroll to position [988, 0]
